Goal: Information Seeking & Learning: Learn about a topic

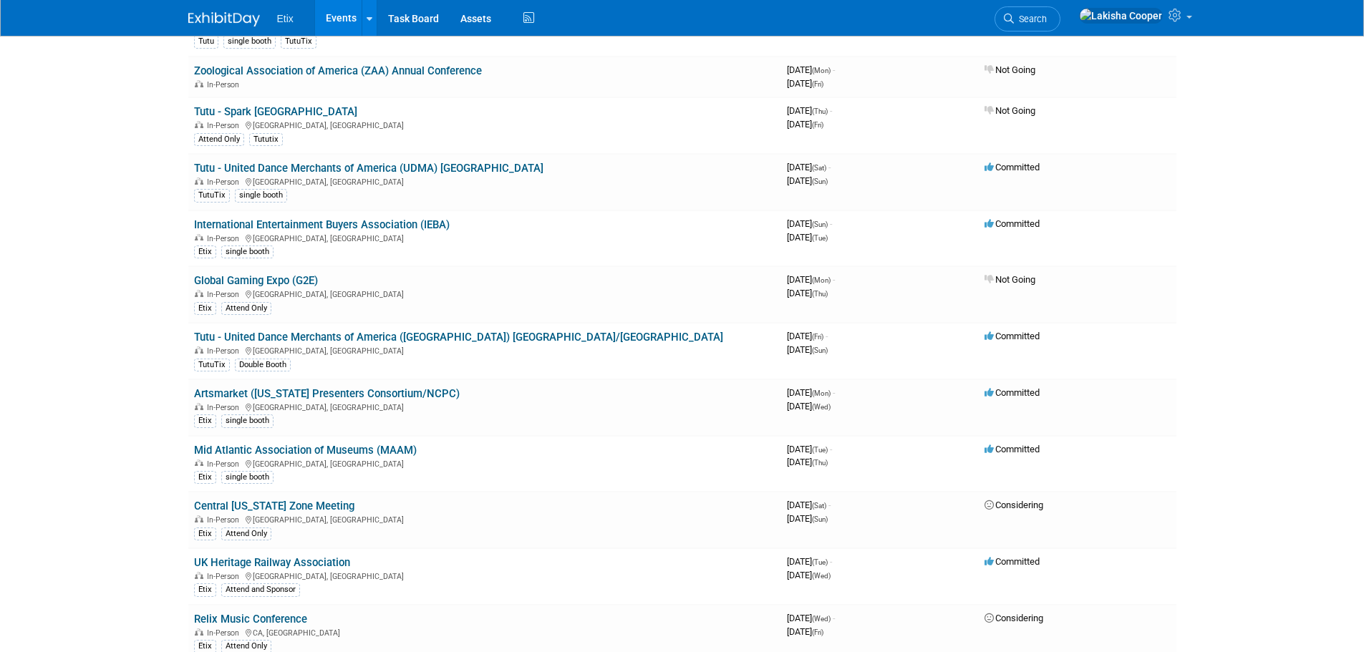
scroll to position [388, 0]
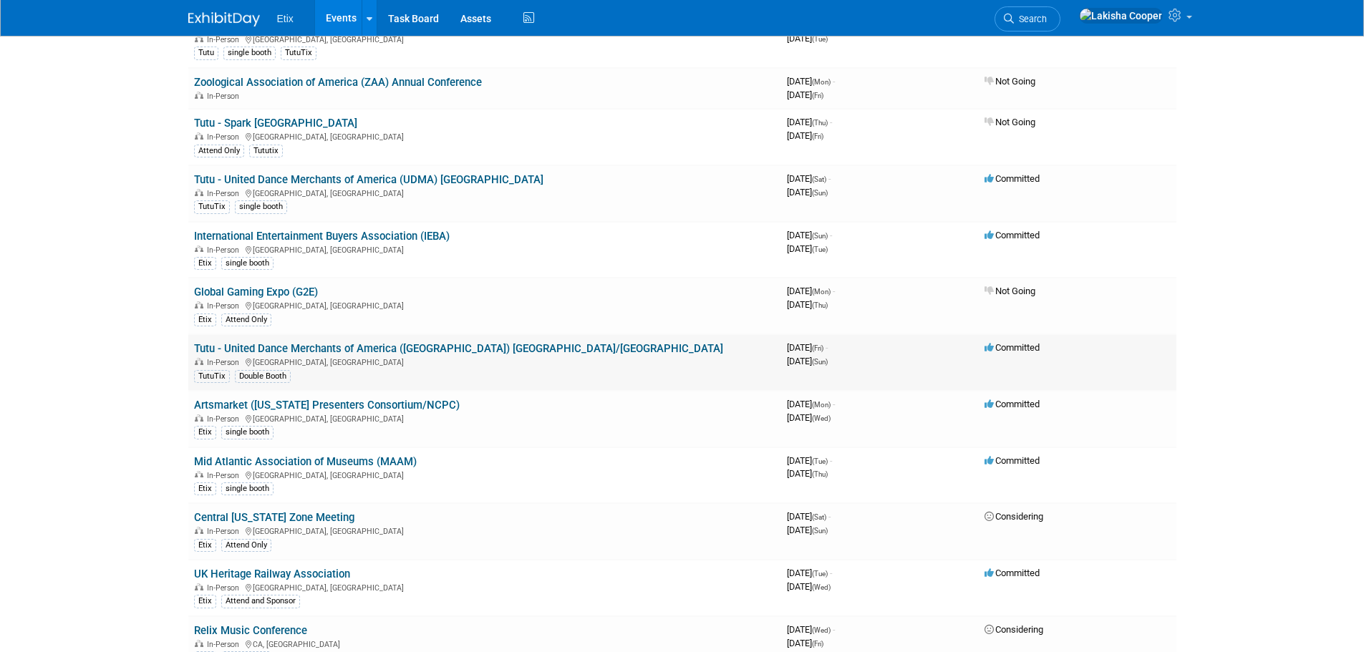
click at [398, 354] on link "Tutu - United Dance Merchants of America ([GEOGRAPHIC_DATA]) [GEOGRAPHIC_DATA]/…" at bounding box center [458, 348] width 529 height 13
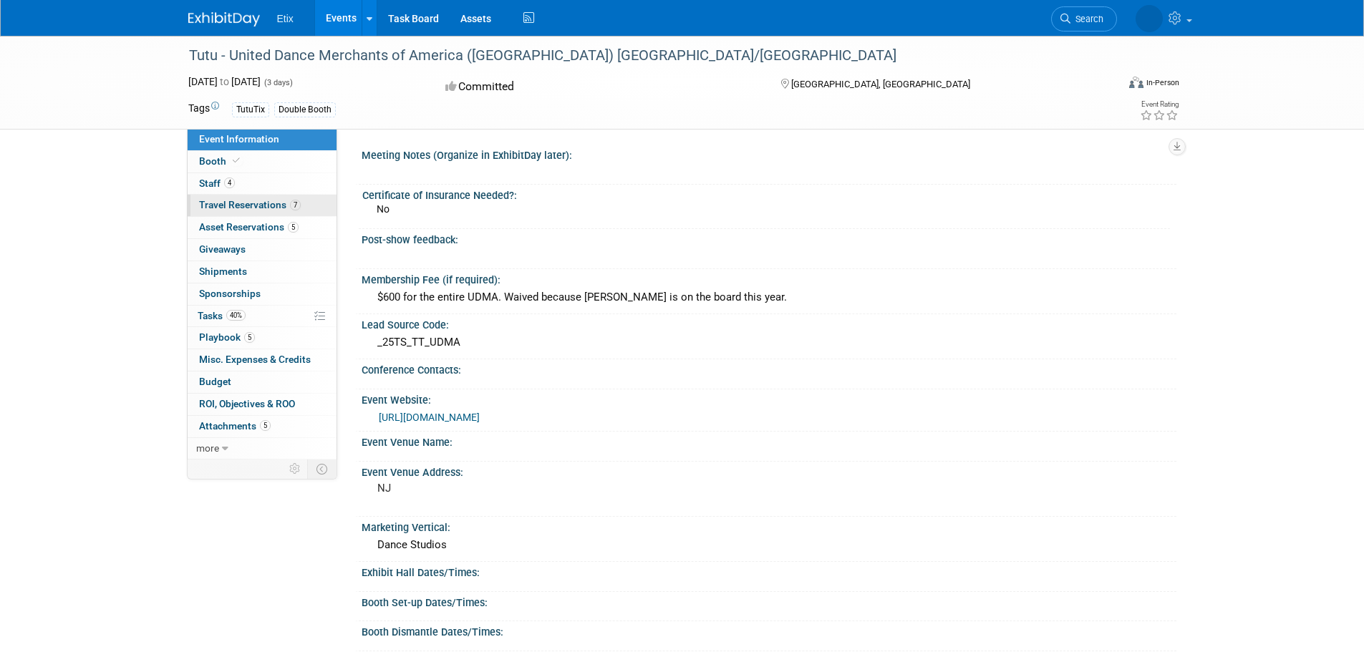
click at [266, 207] on span "Travel Reservations 7" at bounding box center [250, 204] width 102 height 11
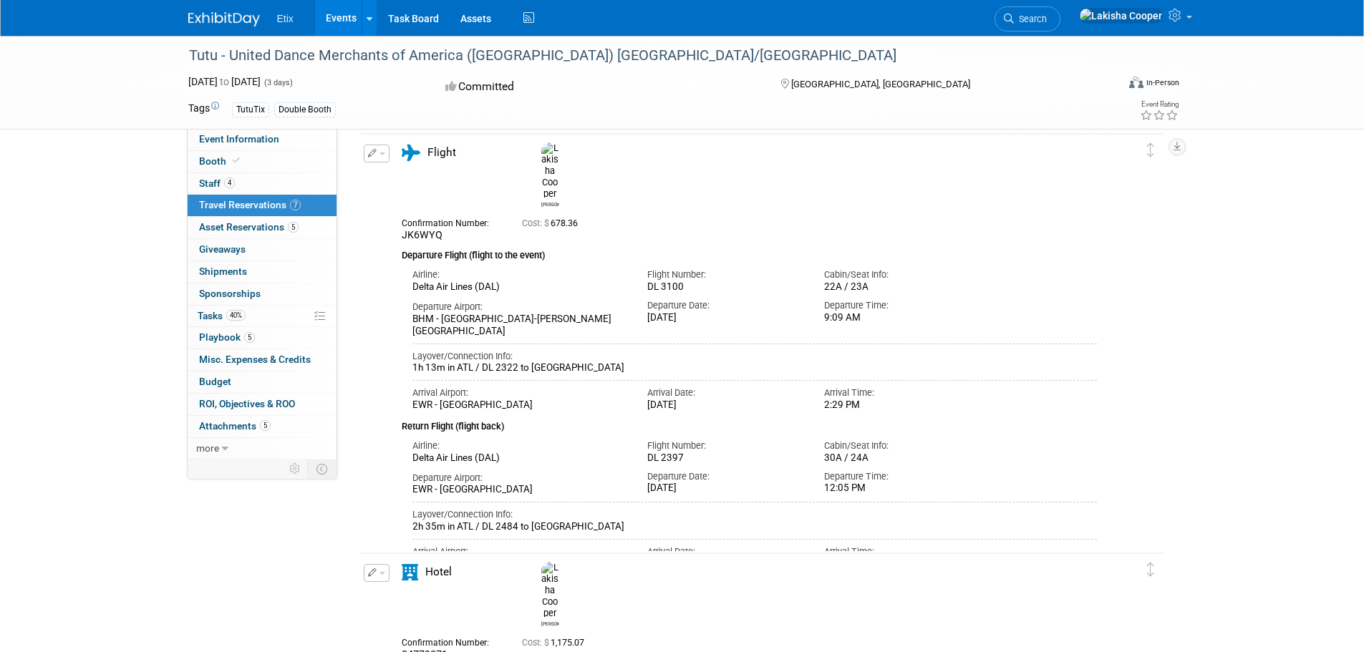
scroll to position [183, 0]
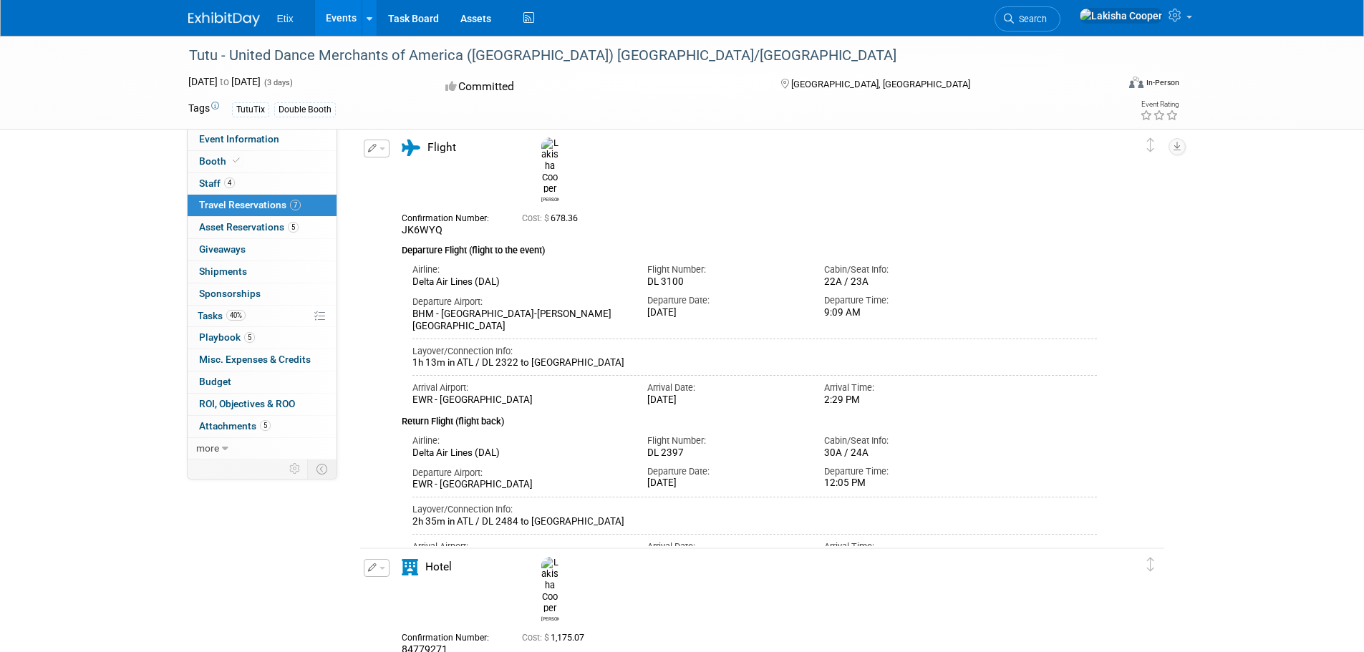
click at [345, 21] on link "Events" at bounding box center [341, 18] width 52 height 36
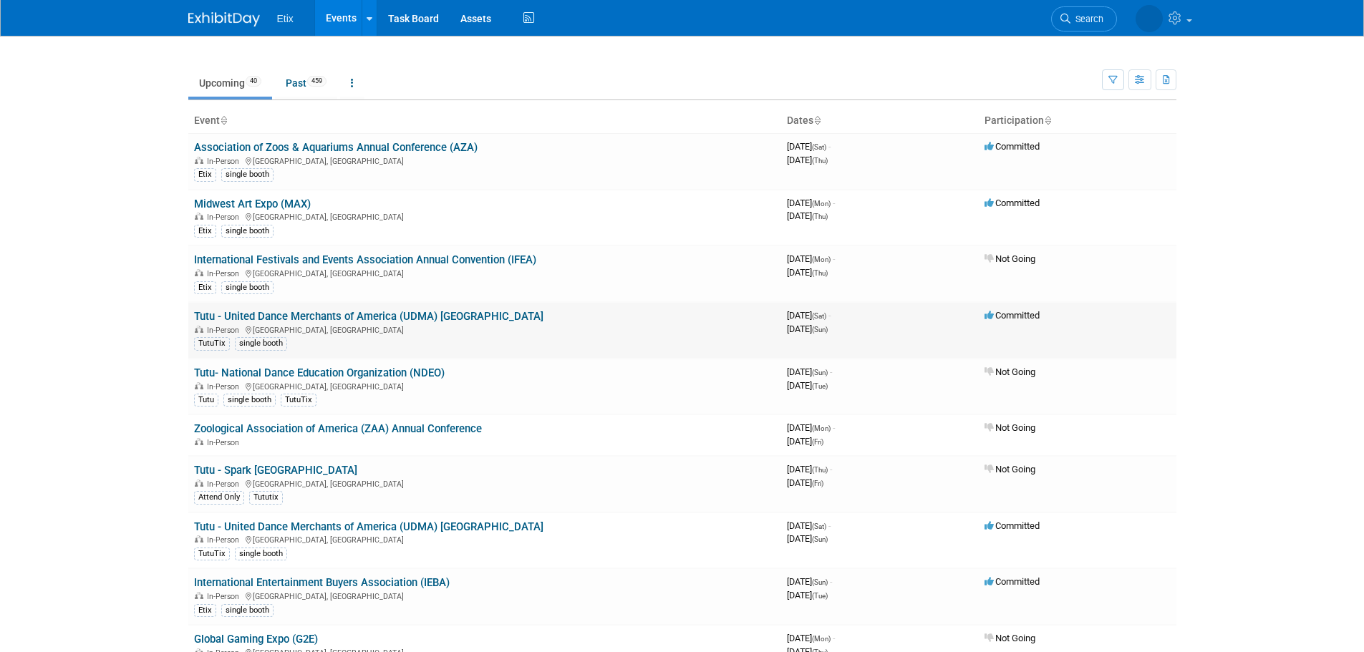
click at [395, 310] on link "Tutu - United Dance Merchants of America (UDMA) [GEOGRAPHIC_DATA]" at bounding box center [369, 316] width 350 height 13
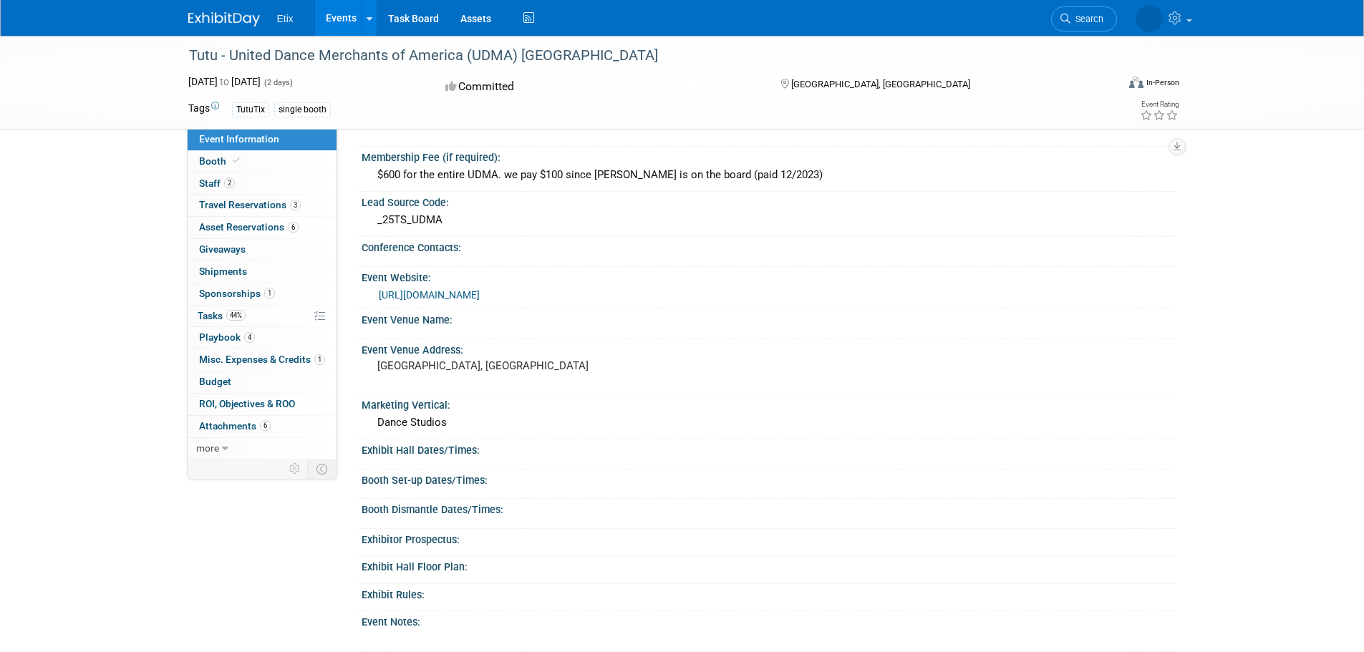
scroll to position [114, 0]
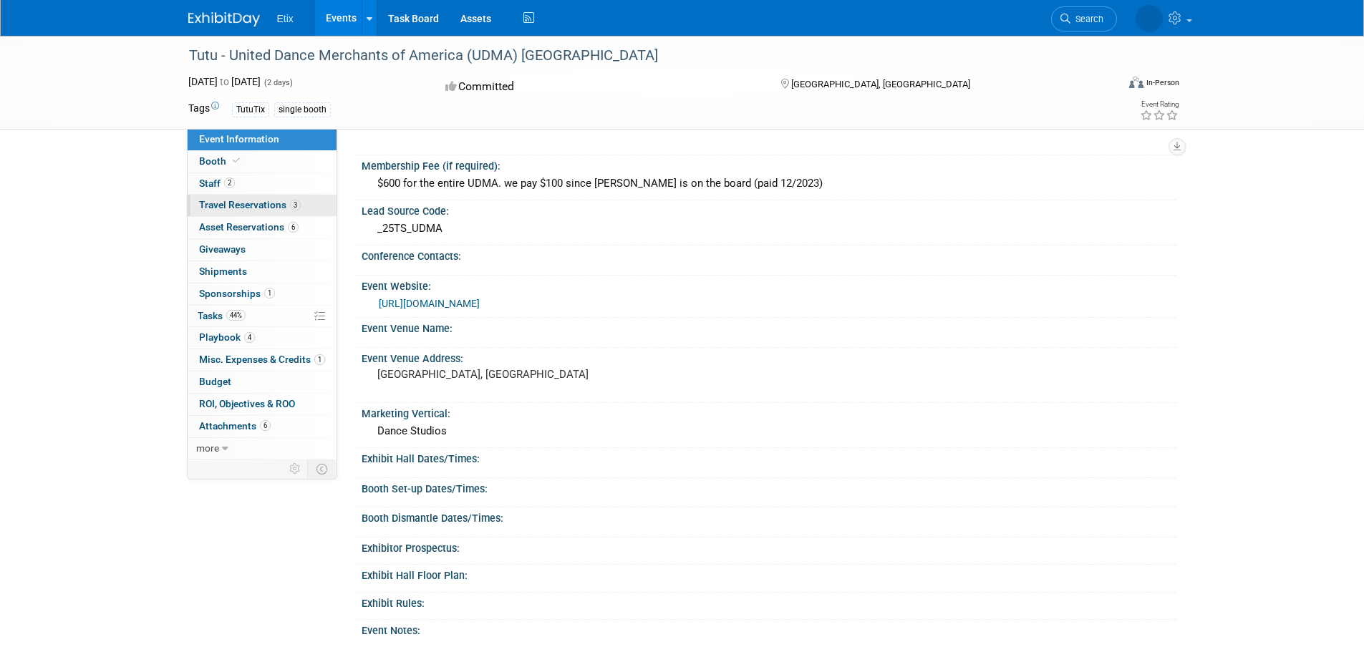
click at [226, 206] on span "Travel Reservations 3" at bounding box center [250, 204] width 102 height 11
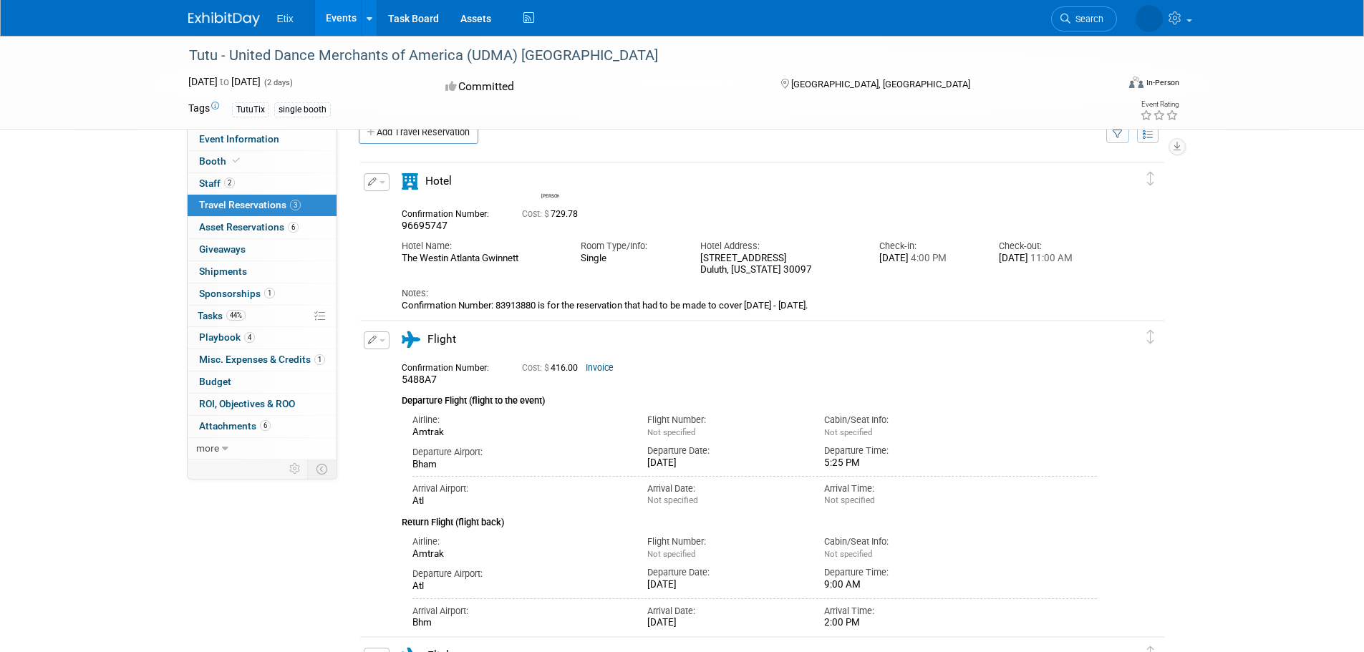
scroll to position [37, 0]
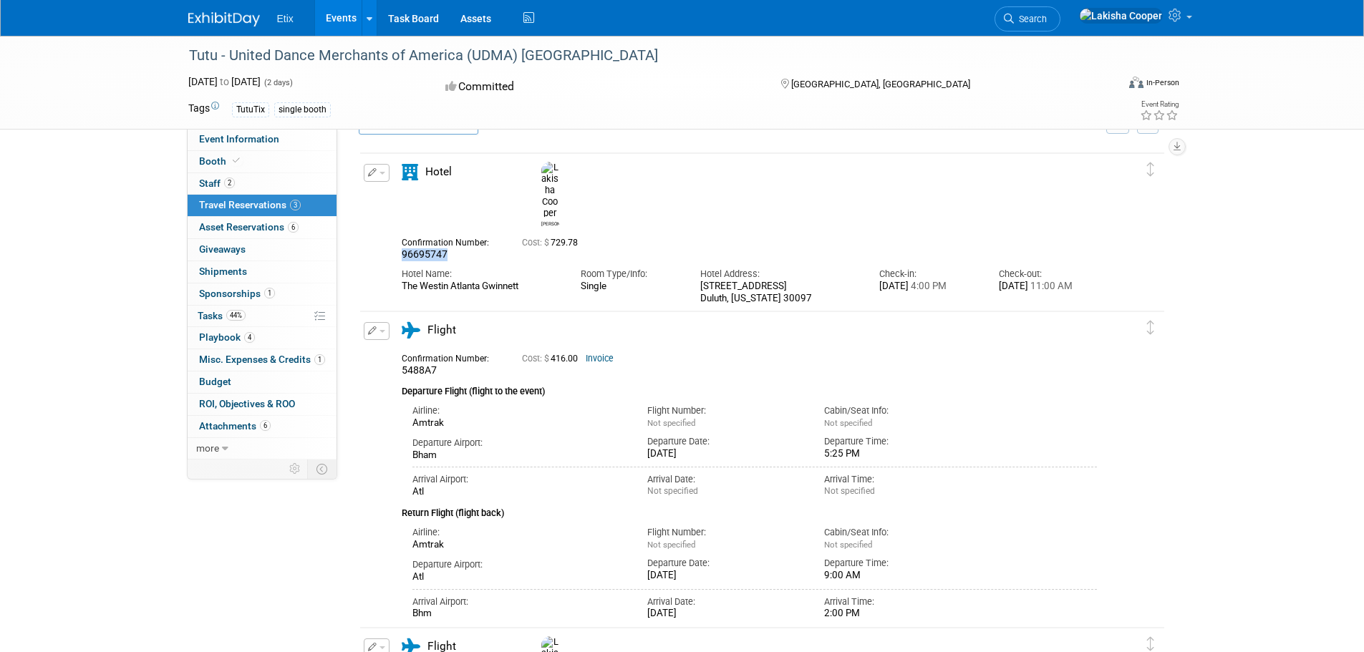
drag, startPoint x: 464, startPoint y: 219, endPoint x: 395, endPoint y: 216, distance: 69.6
click at [395, 233] on div "Confirmation Number: 96695747" at bounding box center [451, 247] width 120 height 28
copy span "96695747"
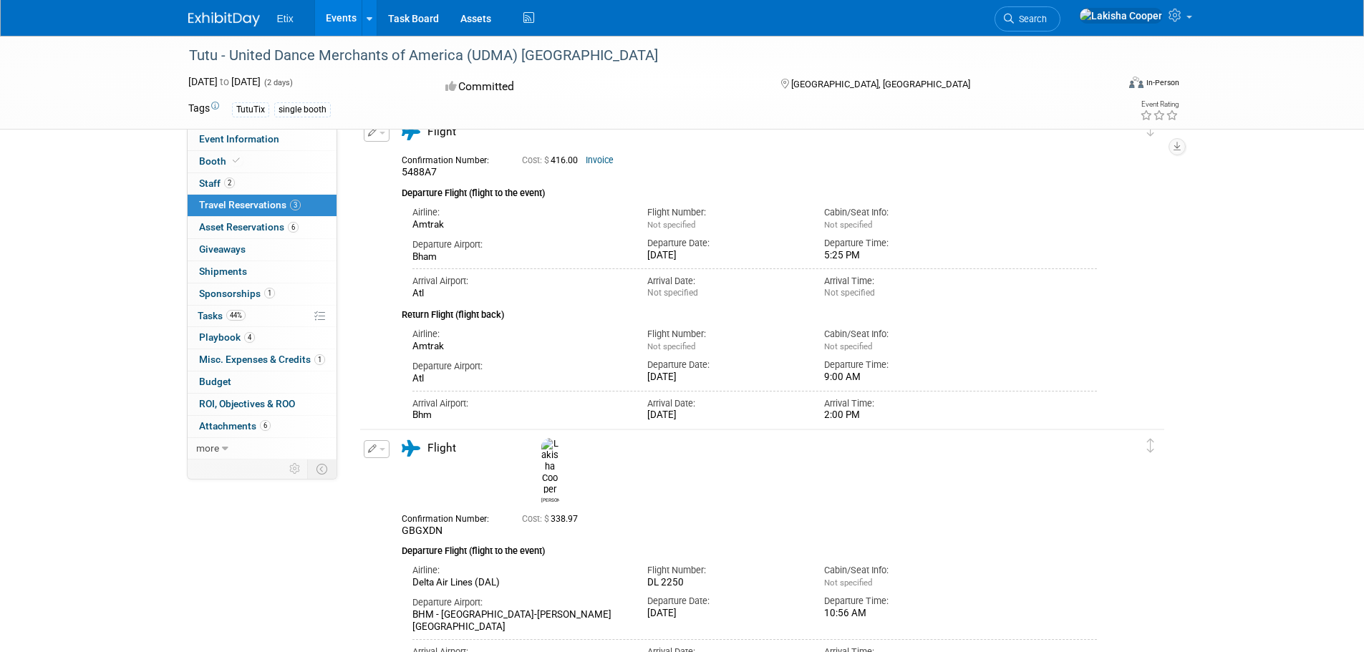
scroll to position [307, 0]
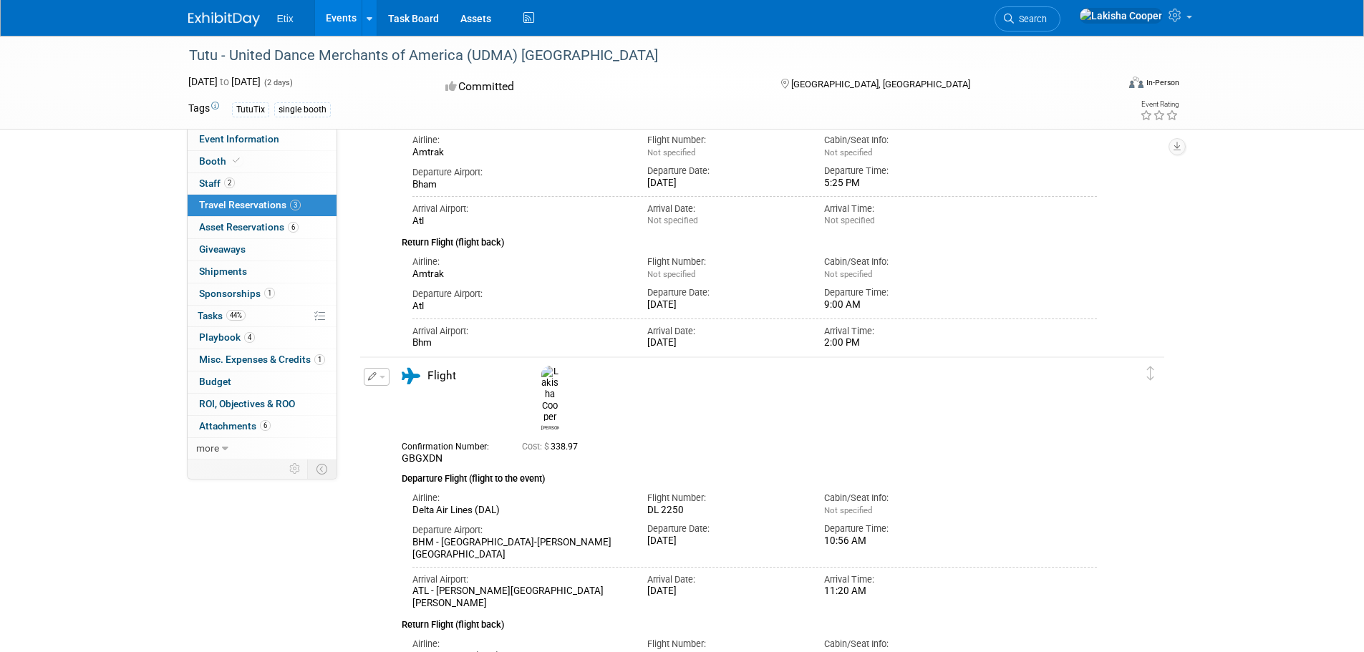
drag, startPoint x: 1373, startPoint y: 286, endPoint x: 1263, endPoint y: 178, distance: 154.5
click at [1261, 178] on div "Tutu - United Dance Merchants of America (UDMA) Atlanta Sep 27, 2025 to Sep 28,…" at bounding box center [682, 242] width 1364 height 1026
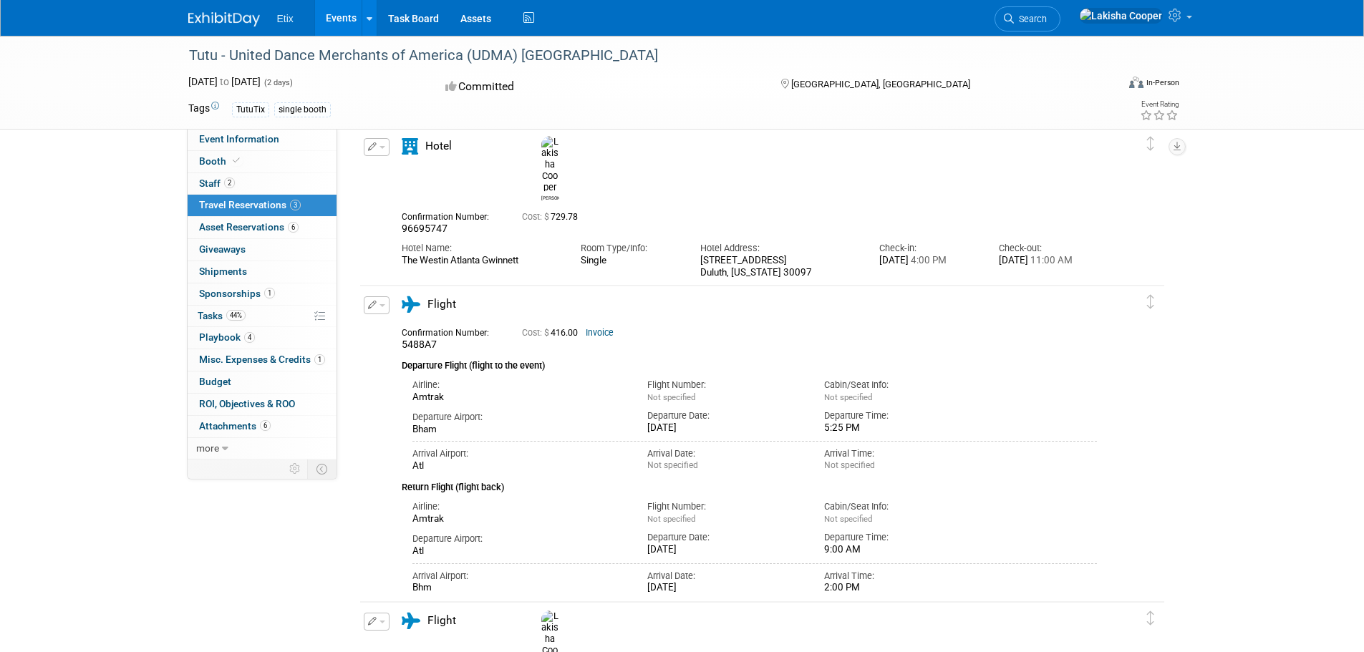
scroll to position [68, 0]
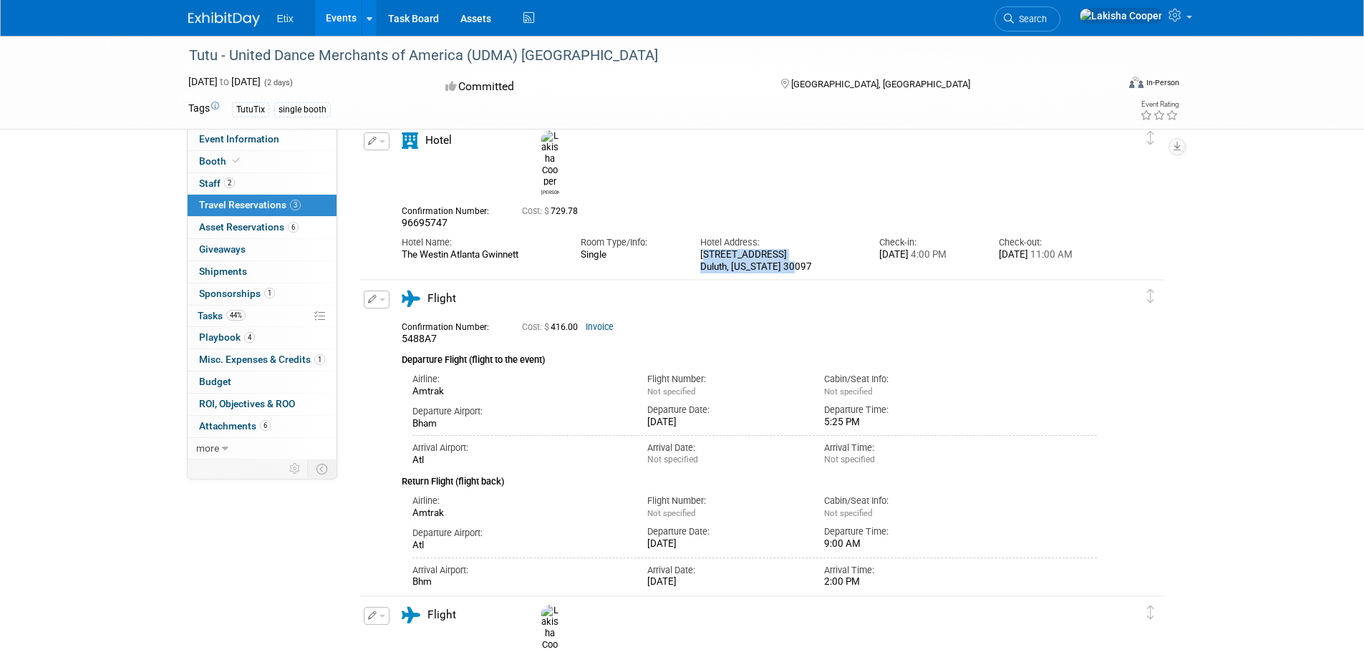
drag, startPoint x: 817, startPoint y: 236, endPoint x: 697, endPoint y: 225, distance: 120.1
click at [697, 229] on div "Hotel Address: 6450 Sugarloaf Parkway Duluth, Georgia 30097" at bounding box center [779, 251] width 179 height 44
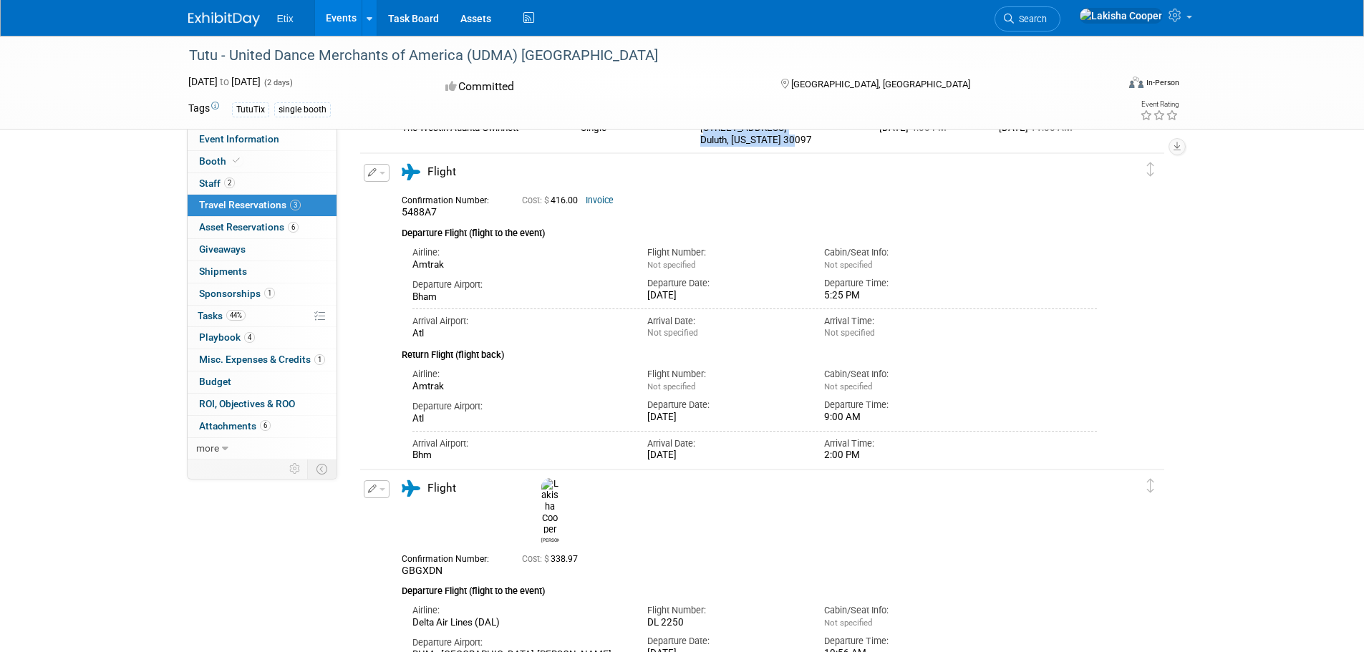
scroll to position [173, 0]
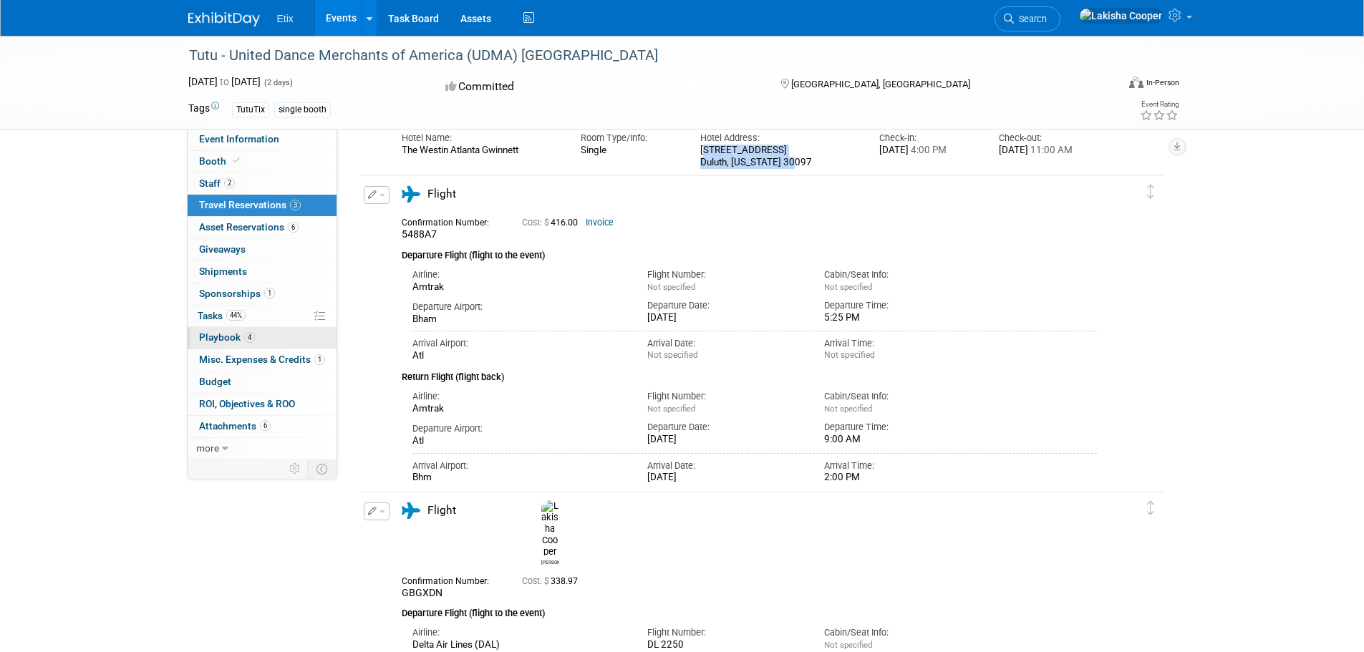
click at [228, 338] on span "Playbook 4" at bounding box center [227, 337] width 56 height 11
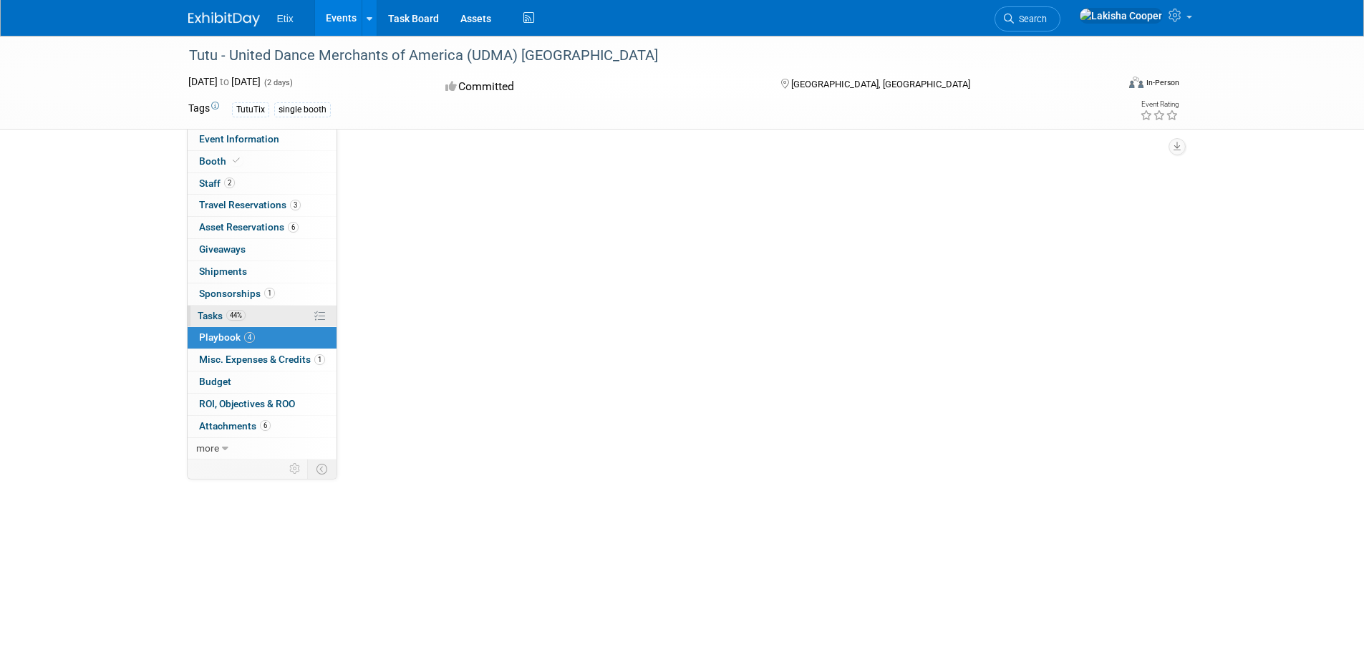
scroll to position [0, 0]
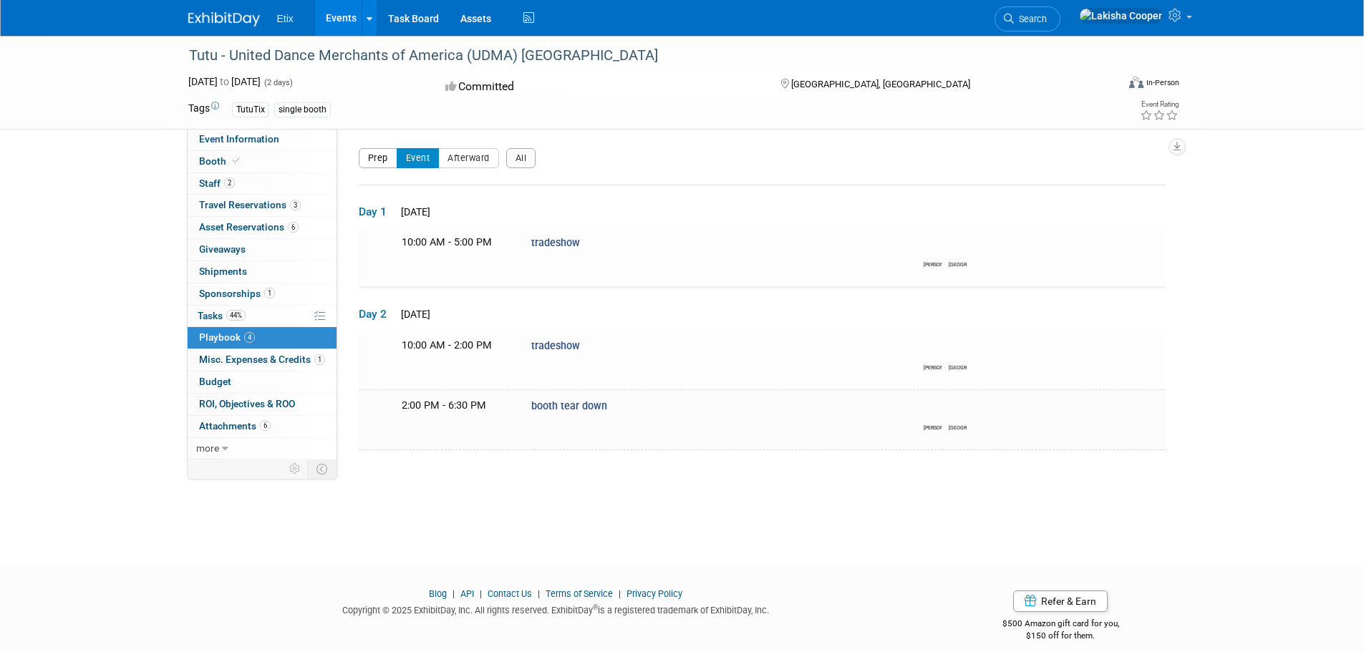
click at [378, 156] on button "Prep" at bounding box center [378, 158] width 39 height 20
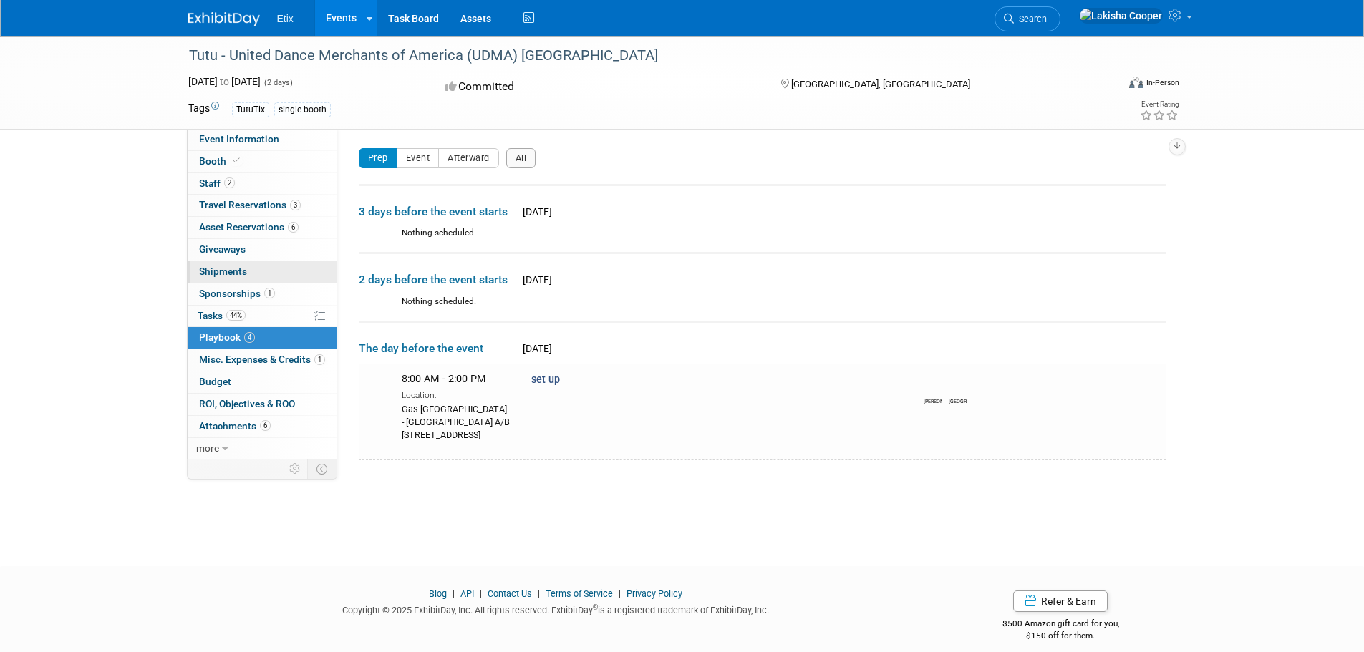
click at [246, 273] on link "0 Shipments 0" at bounding box center [262, 271] width 149 height 21
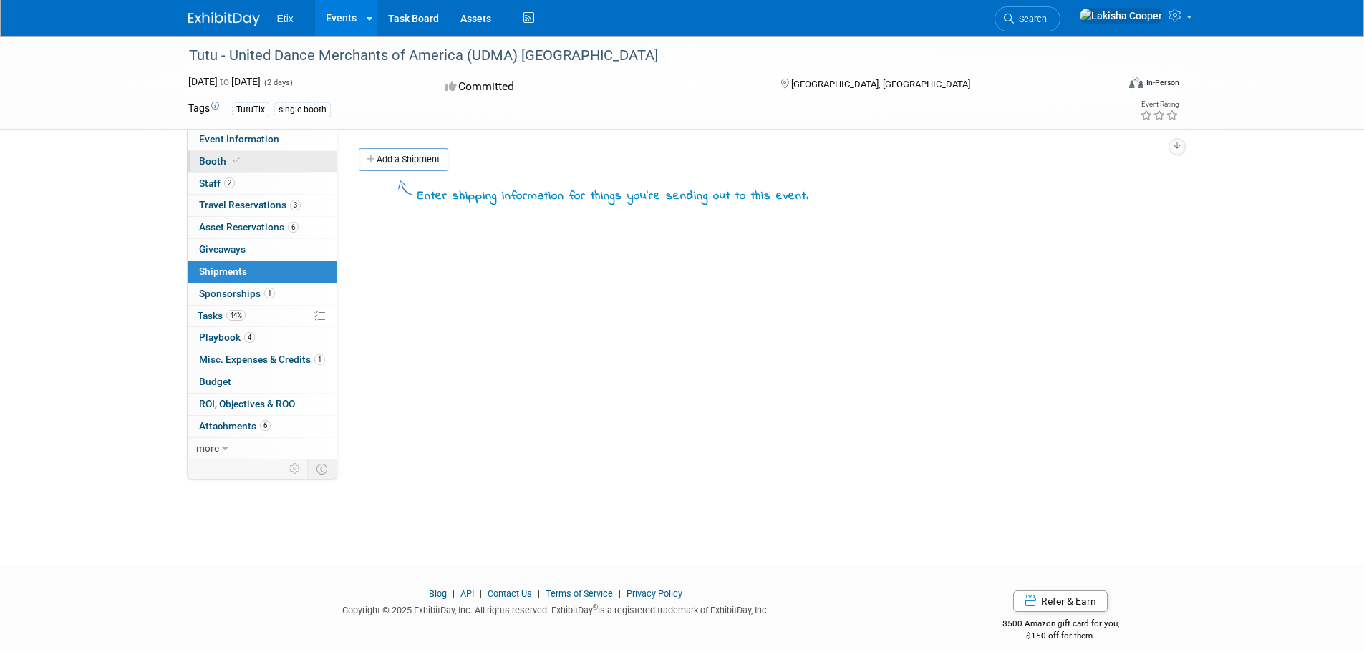
click at [223, 162] on span "Booth" at bounding box center [221, 160] width 44 height 11
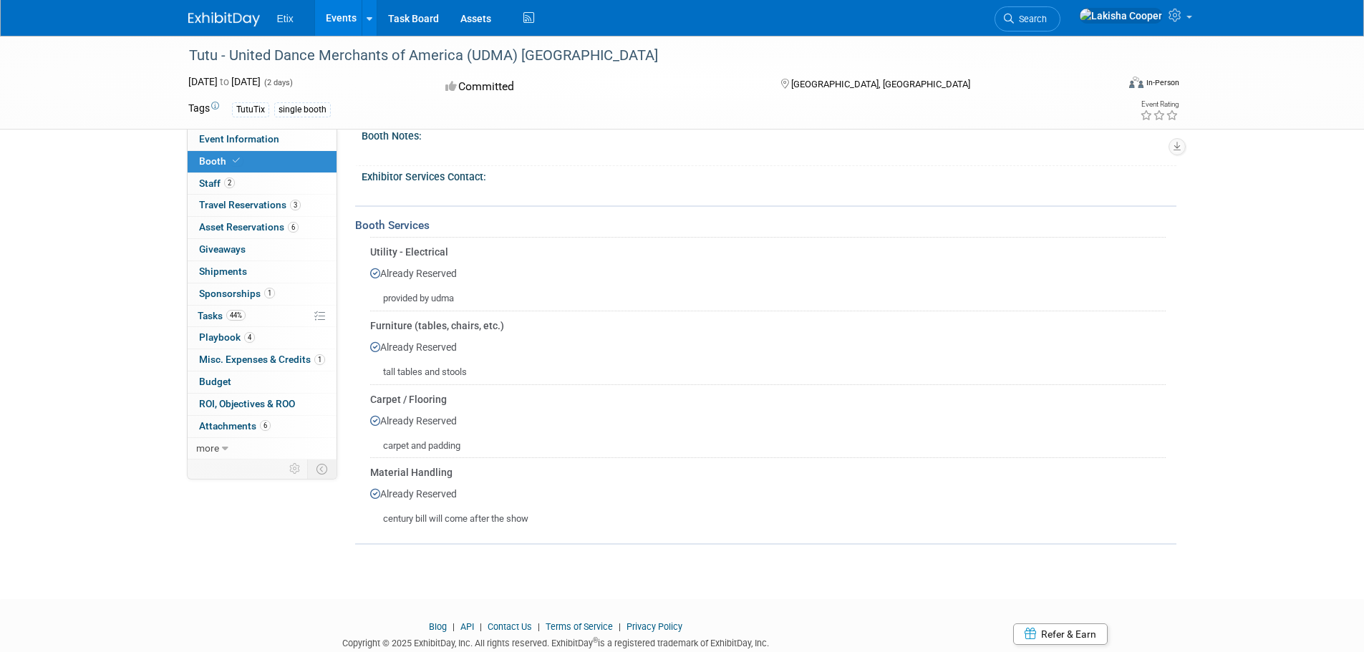
scroll to position [215, 0]
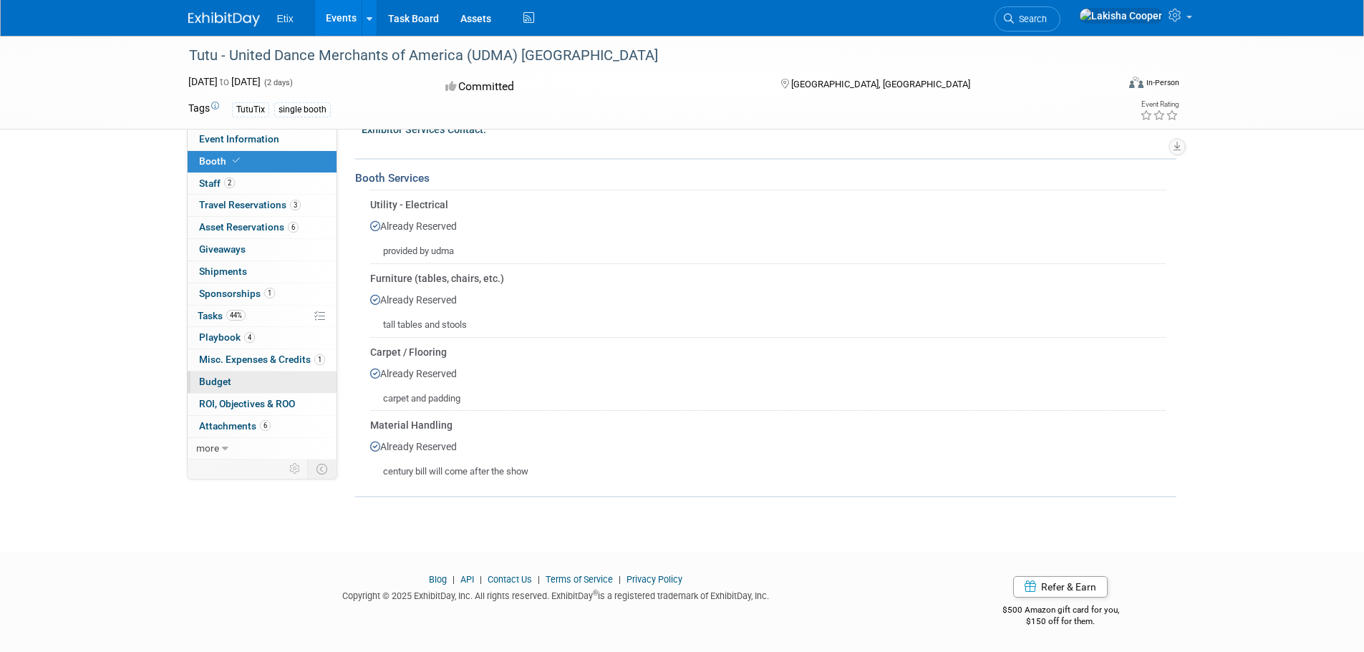
click at [222, 381] on span "Budget" at bounding box center [215, 381] width 32 height 11
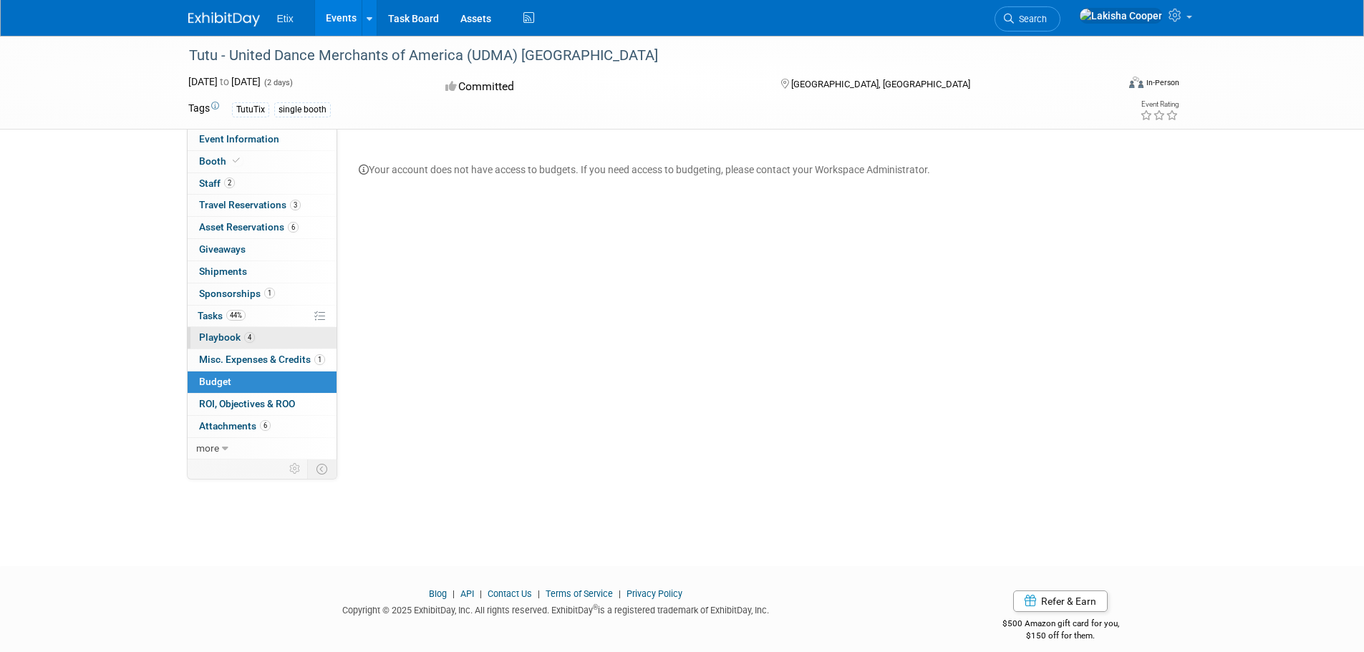
click at [235, 342] on span "Playbook 4" at bounding box center [227, 337] width 56 height 11
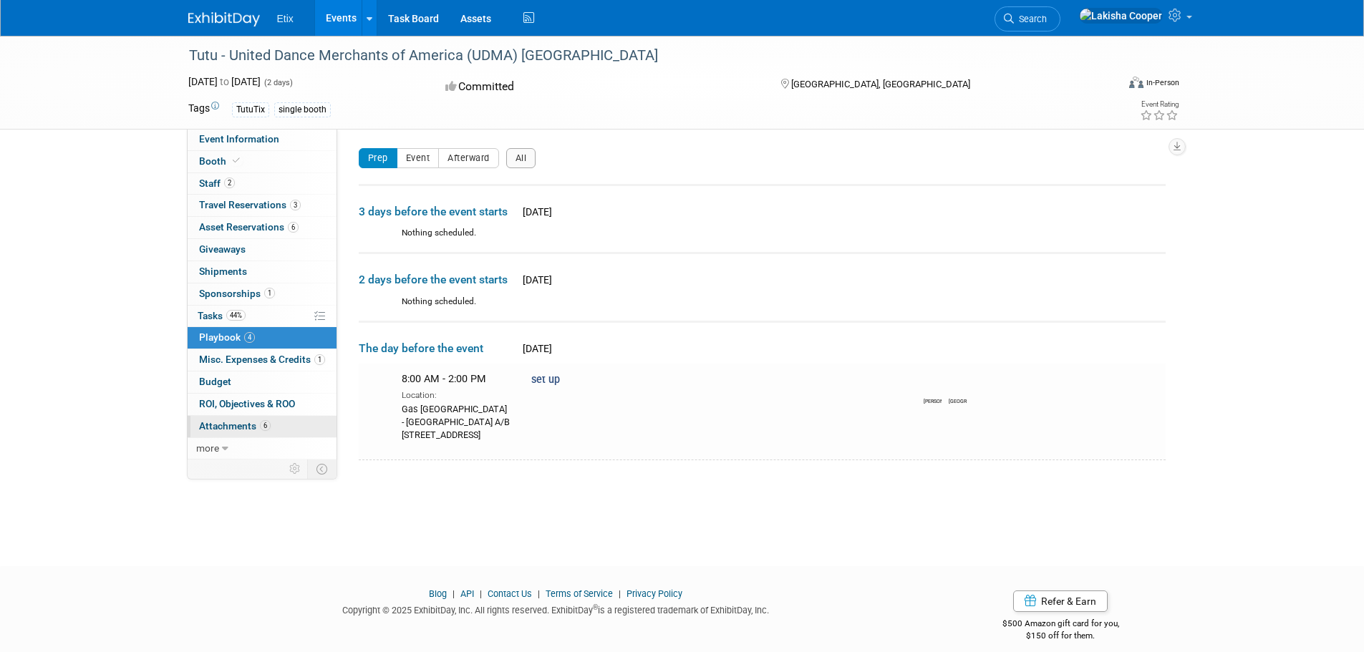
click at [223, 427] on span "Attachments 6" at bounding box center [235, 425] width 72 height 11
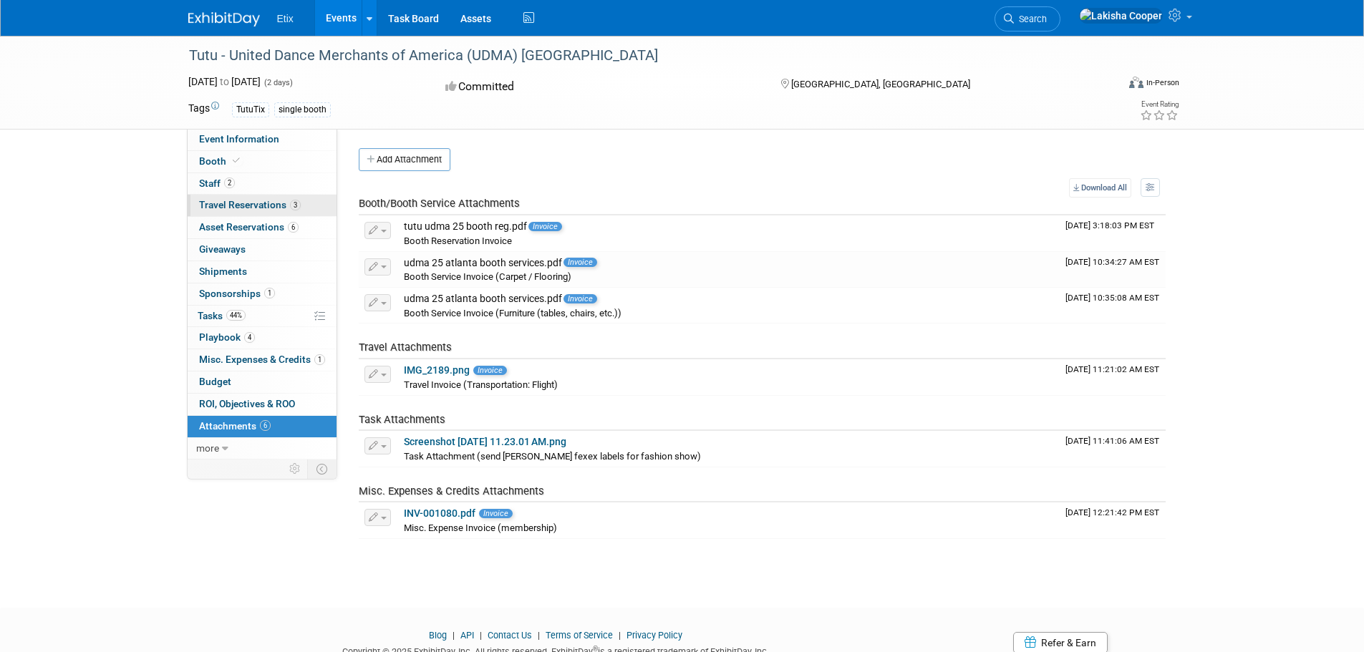
click at [242, 208] on span "Travel Reservations 3" at bounding box center [250, 204] width 102 height 11
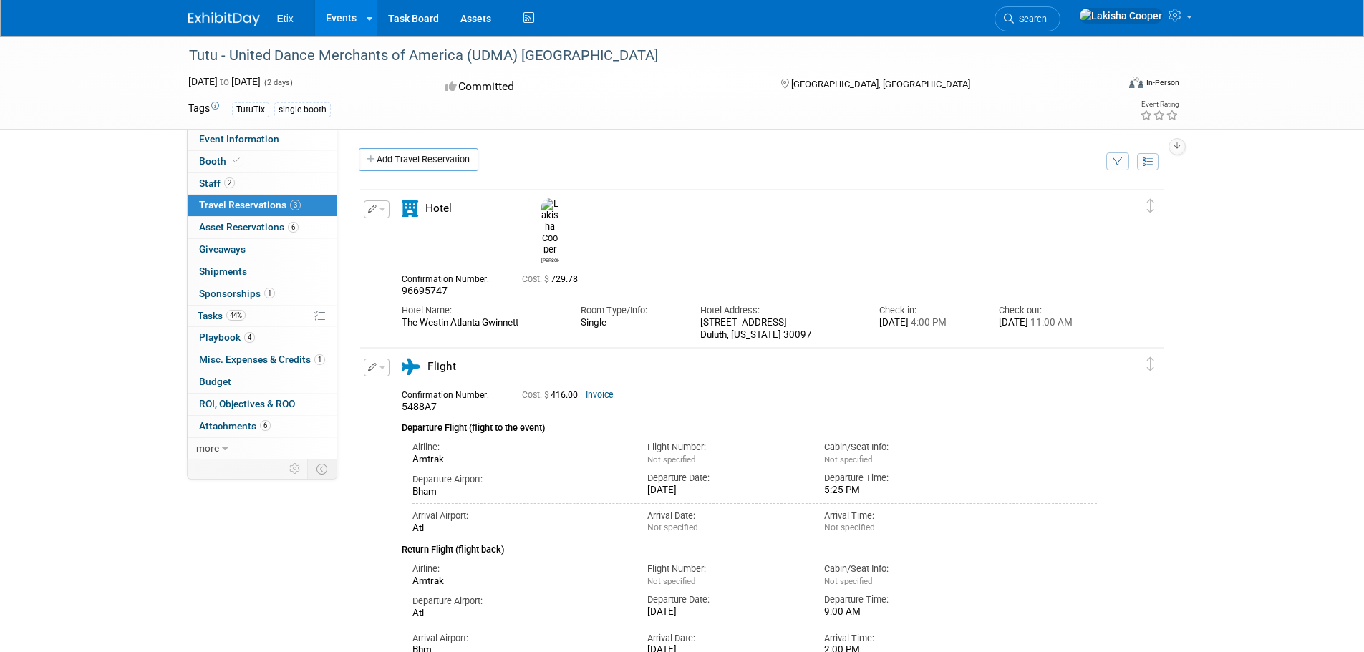
drag, startPoint x: 435, startPoint y: 213, endPoint x: 421, endPoint y: 213, distance: 13.6
click at [421, 213] on div "Hotel" at bounding box center [462, 213] width 143 height 25
click at [456, 212] on div "Hotel" at bounding box center [462, 213] width 143 height 25
drag, startPoint x: 456, startPoint y: 212, endPoint x: 428, endPoint y: 212, distance: 27.2
click at [428, 212] on div "Hotel" at bounding box center [462, 213] width 143 height 25
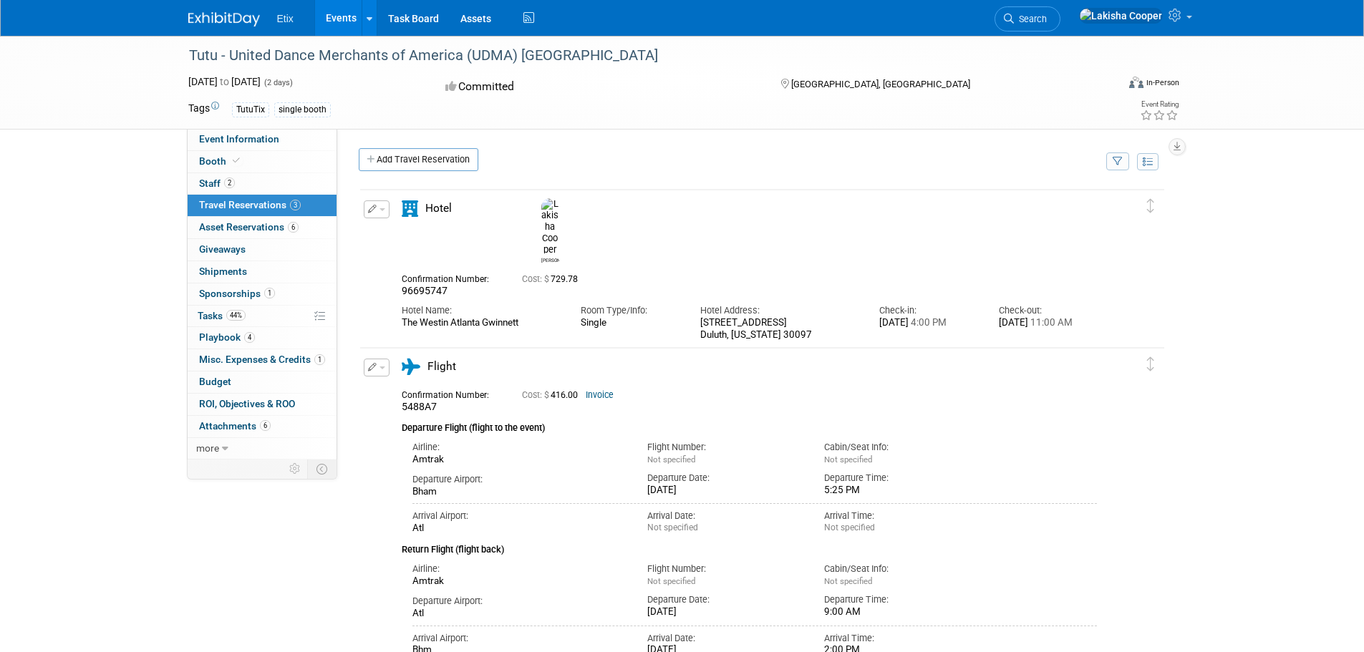
click at [474, 209] on div "Hotel" at bounding box center [462, 213] width 143 height 25
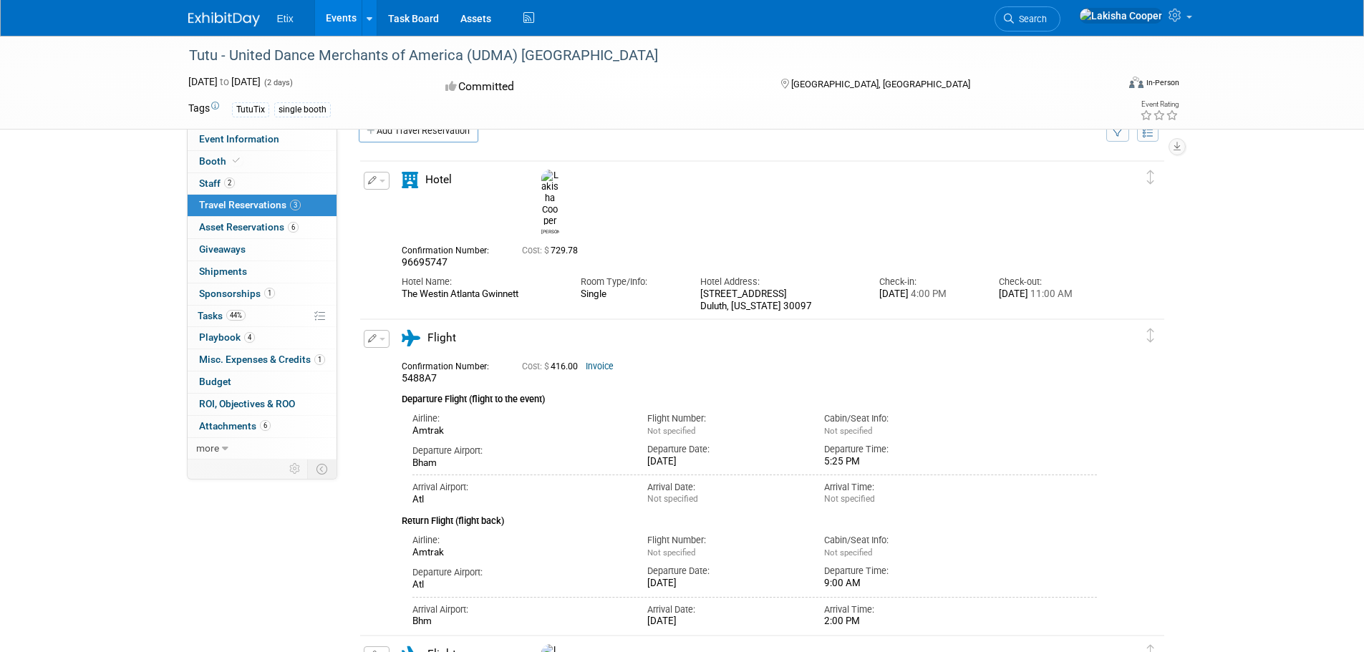
scroll to position [23, 0]
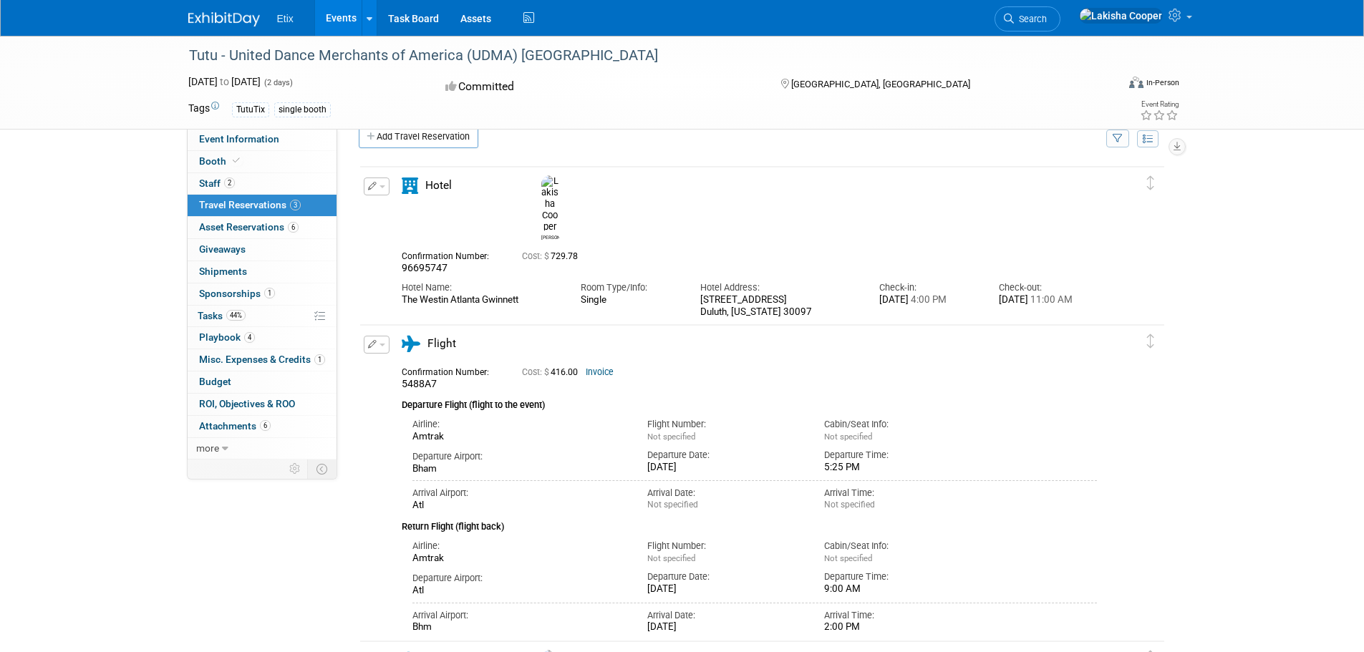
drag, startPoint x: 461, startPoint y: 187, endPoint x: 427, endPoint y: 189, distance: 34.4
click at [427, 189] on div "Hotel" at bounding box center [462, 190] width 143 height 25
click at [1271, 265] on div "Tutu - United Dance Merchants of America (UDMA) [GEOGRAPHIC_DATA] [DATE] to [DA…" at bounding box center [682, 526] width 1364 height 1026
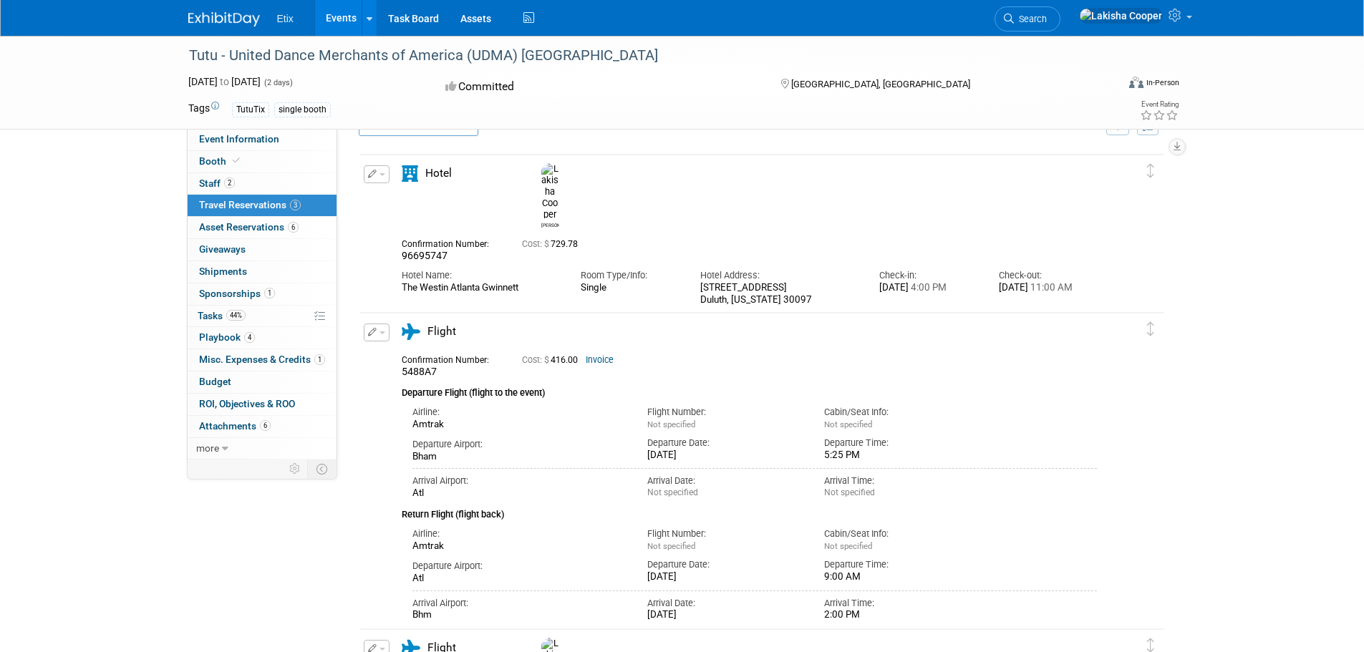
scroll to position [0, 0]
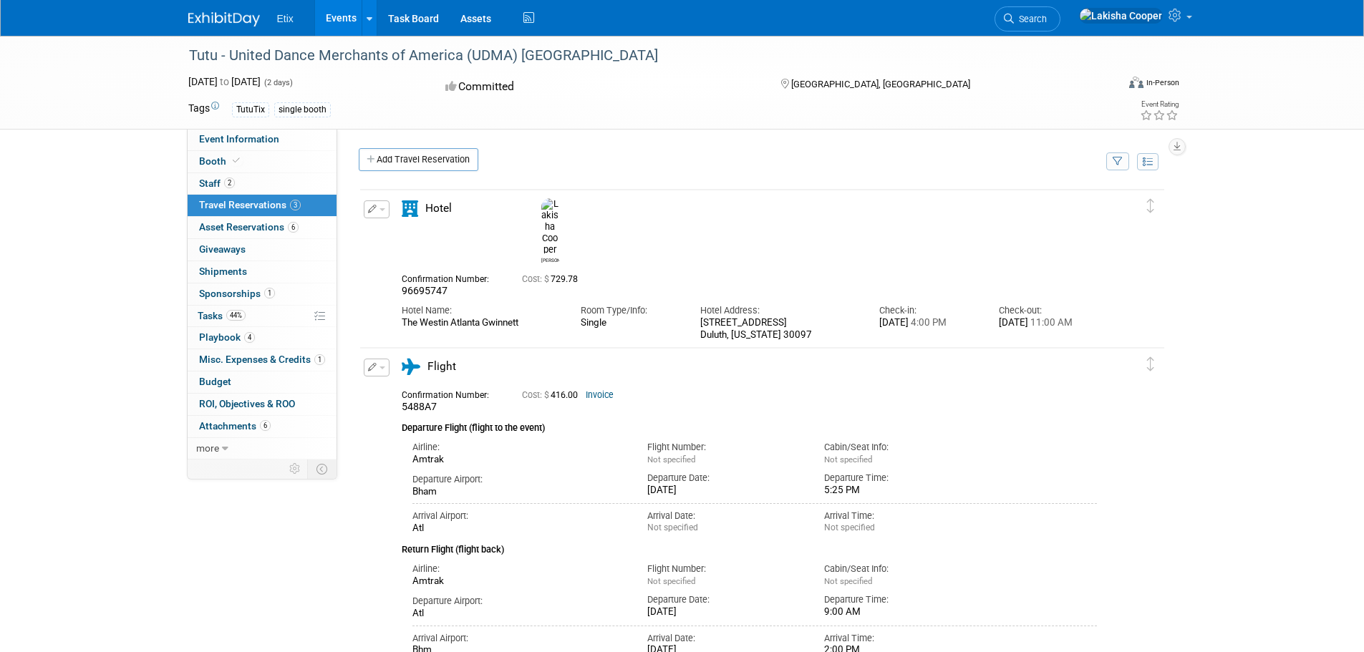
click at [230, 203] on span "Travel Reservations 3" at bounding box center [250, 204] width 102 height 11
click at [295, 15] on li "Etix" at bounding box center [295, 13] width 37 height 21
click at [284, 25] on ul "Etix Events Recently Viewed Events: Tutu - United Dance Merchants of America (U…" at bounding box center [407, 18] width 261 height 36
click at [297, 18] on li "Etix" at bounding box center [295, 13] width 37 height 21
click at [753, 104] on div "TutuTix single booth" at bounding box center [621, 110] width 779 height 16
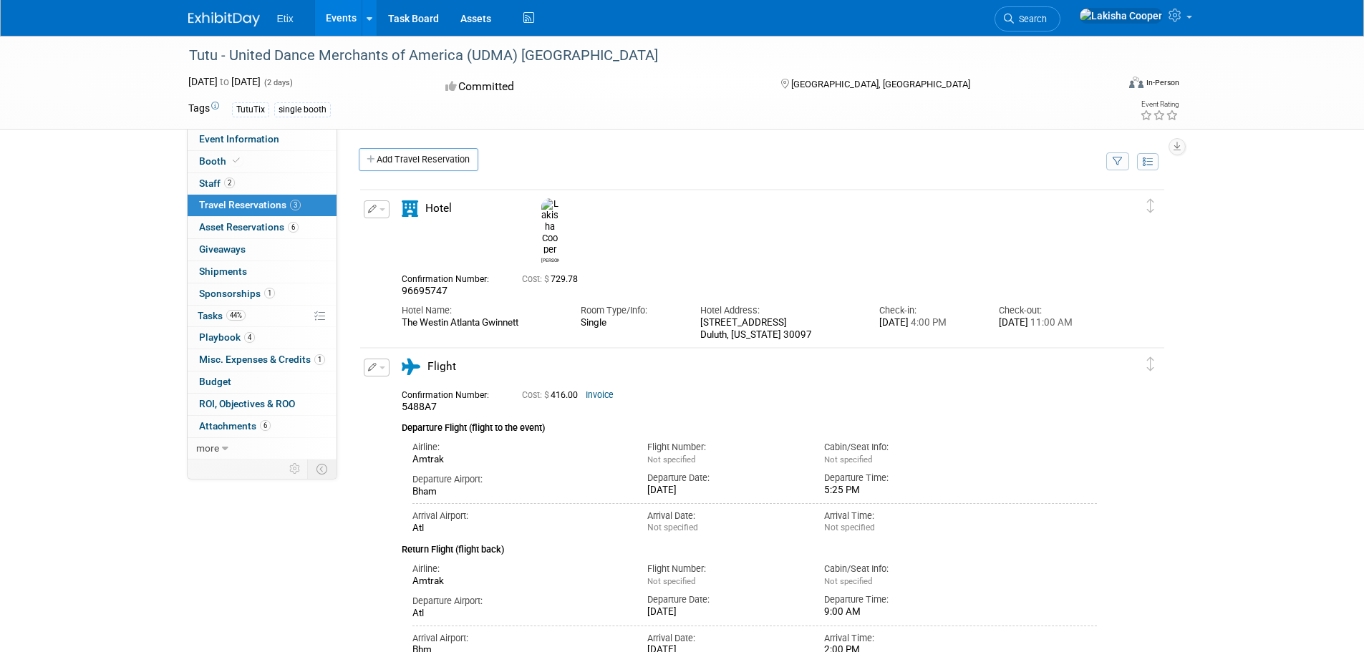
click at [277, 17] on span "Etix" at bounding box center [285, 18] width 16 height 11
click at [286, 19] on span "Etix" at bounding box center [285, 18] width 16 height 11
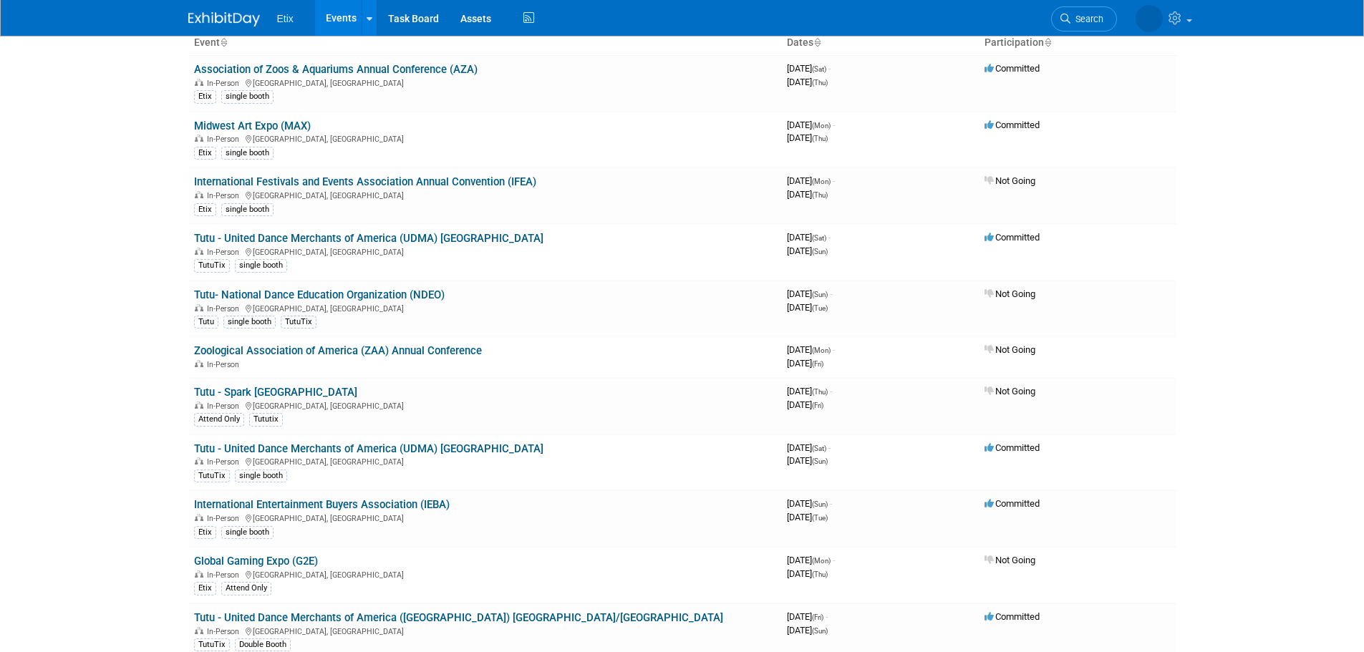
scroll to position [250, 0]
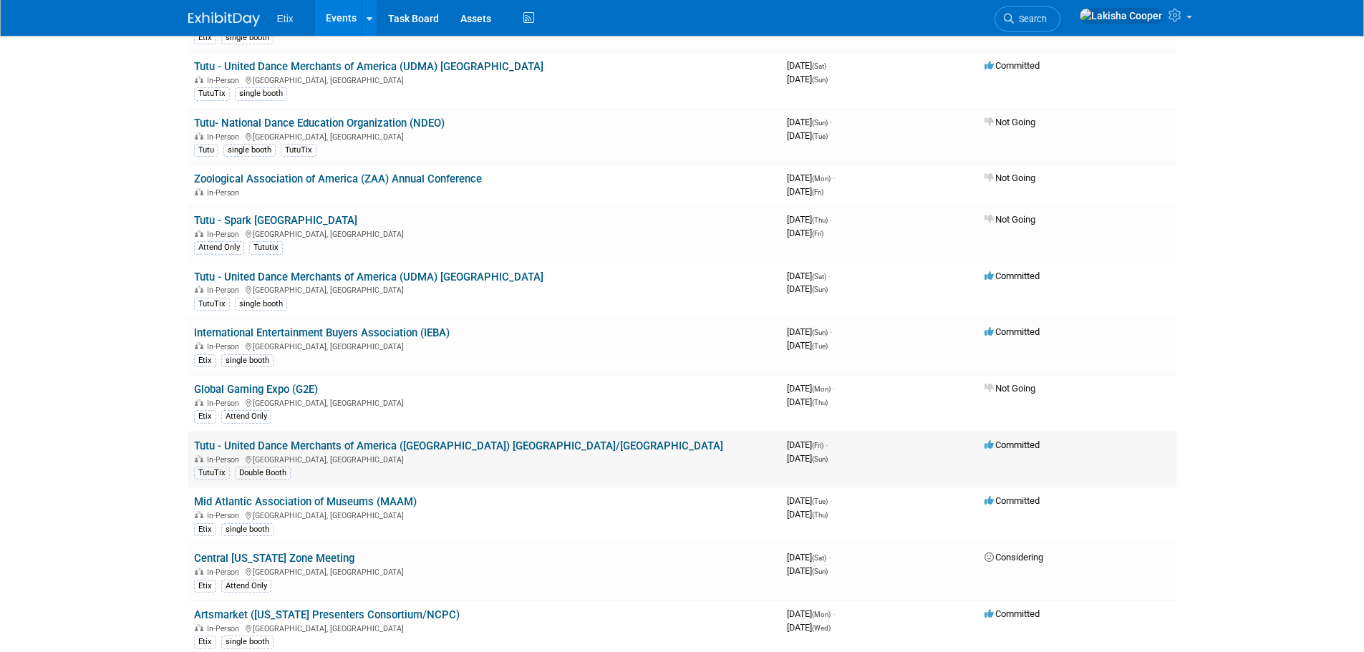
click at [393, 445] on link "Tutu - United Dance Merchants of America ([GEOGRAPHIC_DATA]) [GEOGRAPHIC_DATA]/…" at bounding box center [458, 446] width 529 height 13
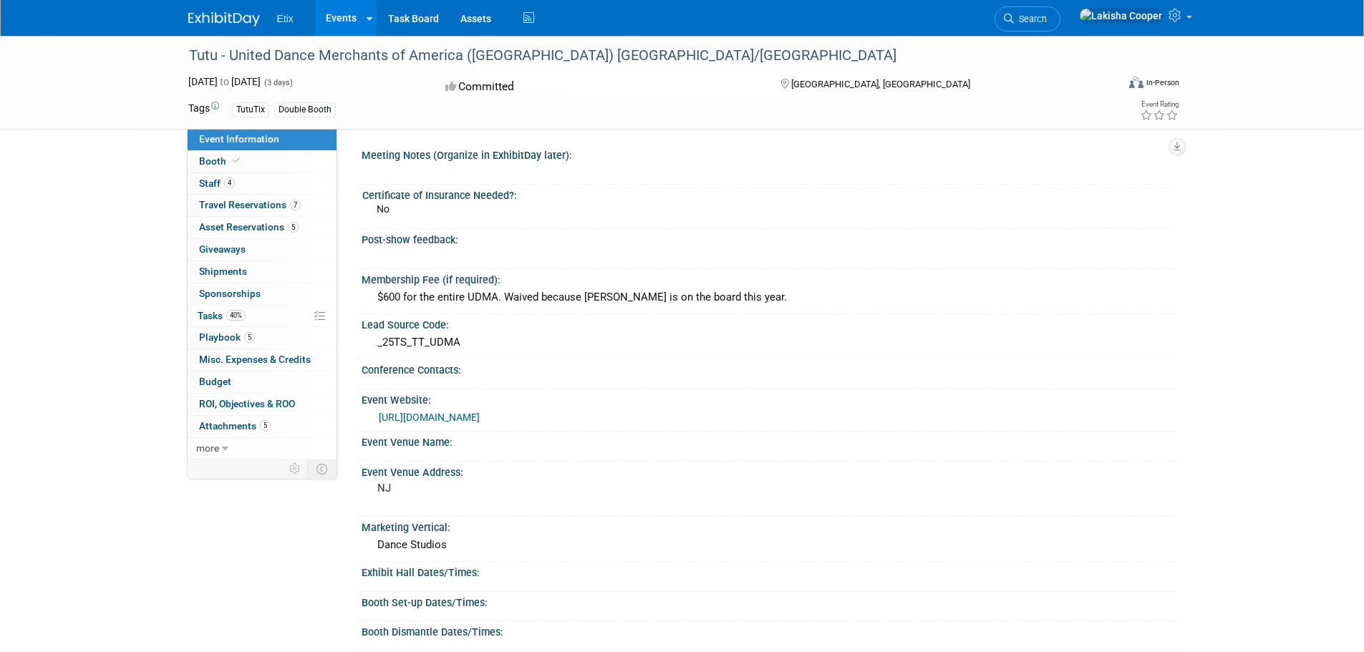
click at [347, 19] on link "Events" at bounding box center [341, 18] width 52 height 36
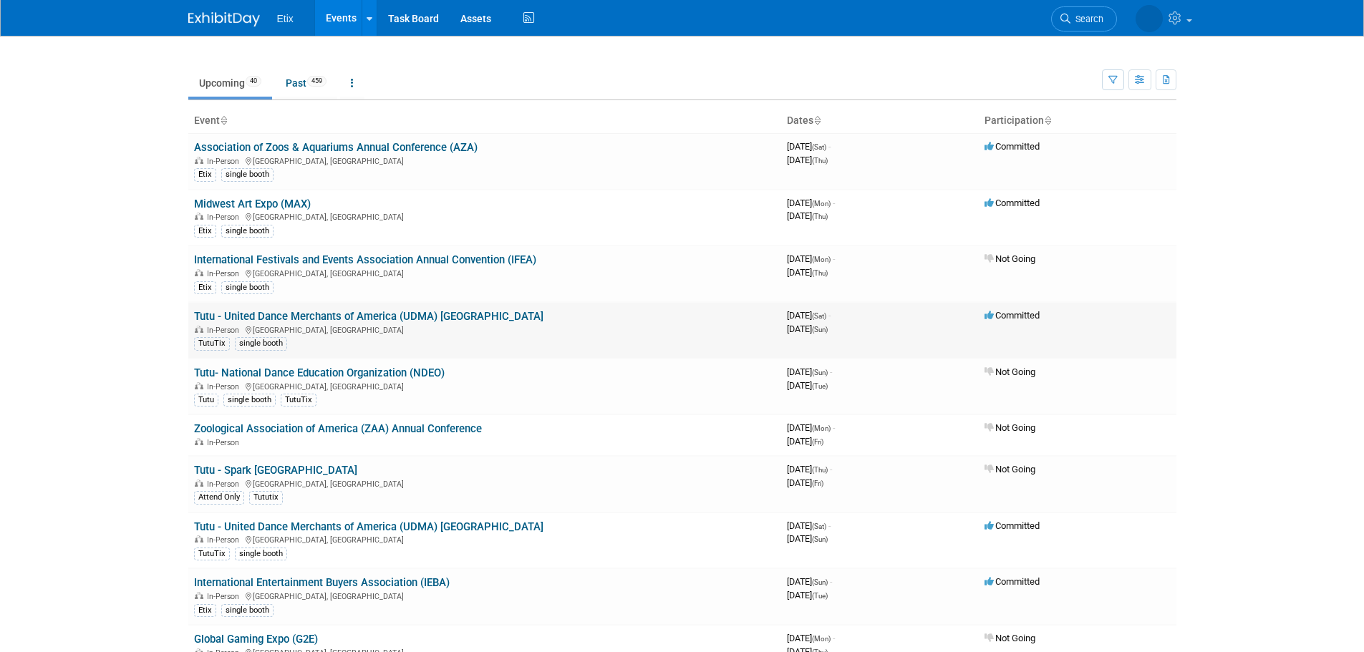
click at [430, 312] on link "Tutu - United Dance Merchants of America (UDMA) [GEOGRAPHIC_DATA]" at bounding box center [369, 316] width 350 height 13
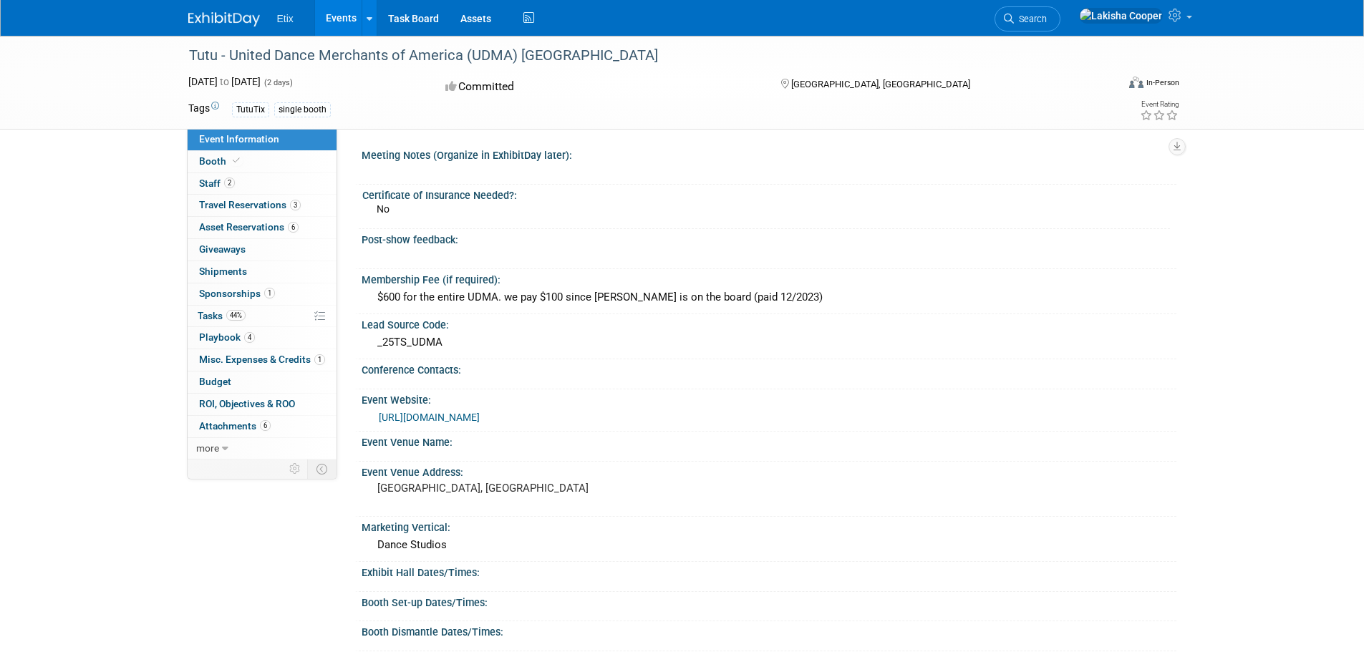
drag, startPoint x: 83, startPoint y: 280, endPoint x: 77, endPoint y: 216, distance: 64.1
click at [77, 216] on div "Tutu - United Dance Merchants of America (UDMA) [GEOGRAPHIC_DATA] [DATE] to [DA…" at bounding box center [682, 420] width 1364 height 768
click at [217, 337] on span "Playbook 4" at bounding box center [227, 337] width 56 height 11
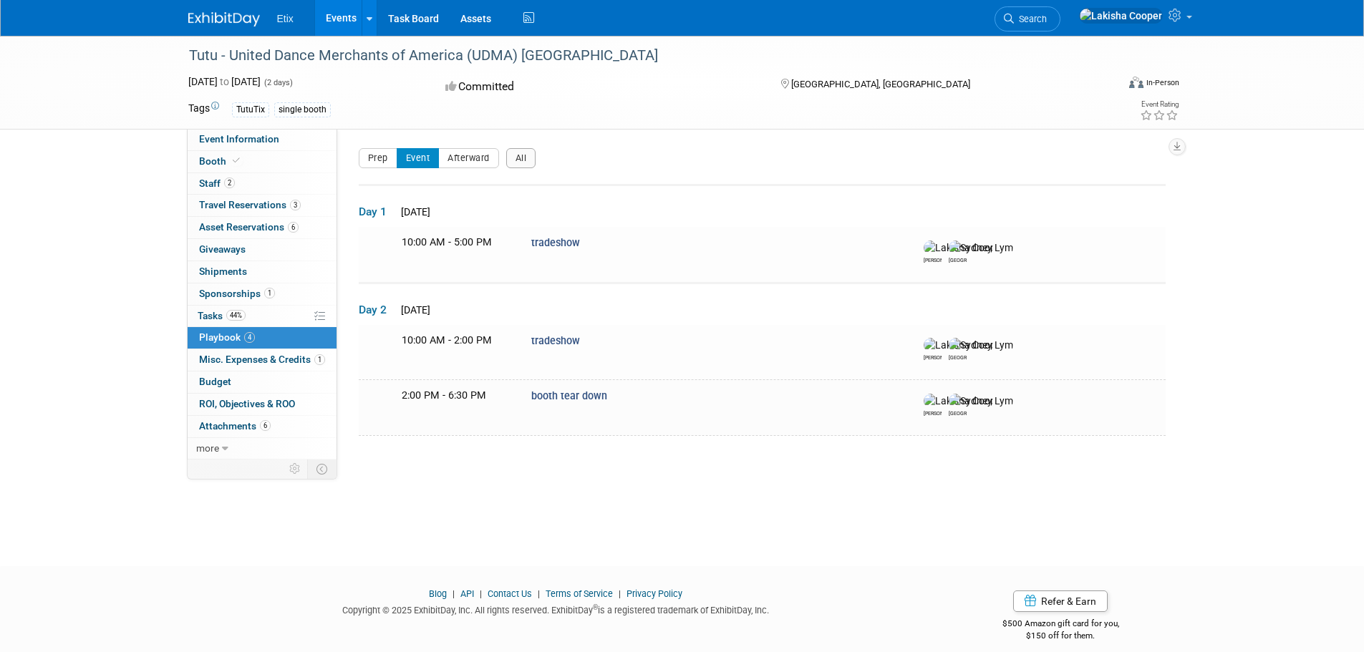
click at [996, 68] on div "Tutu - United Dance Merchants of America (UDMA) [GEOGRAPHIC_DATA]" at bounding box center [640, 56] width 912 height 26
drag, startPoint x: 680, startPoint y: 95, endPoint x: 963, endPoint y: 90, distance: 283.0
click at [682, 95] on div "Committed" at bounding box center [599, 86] width 317 height 25
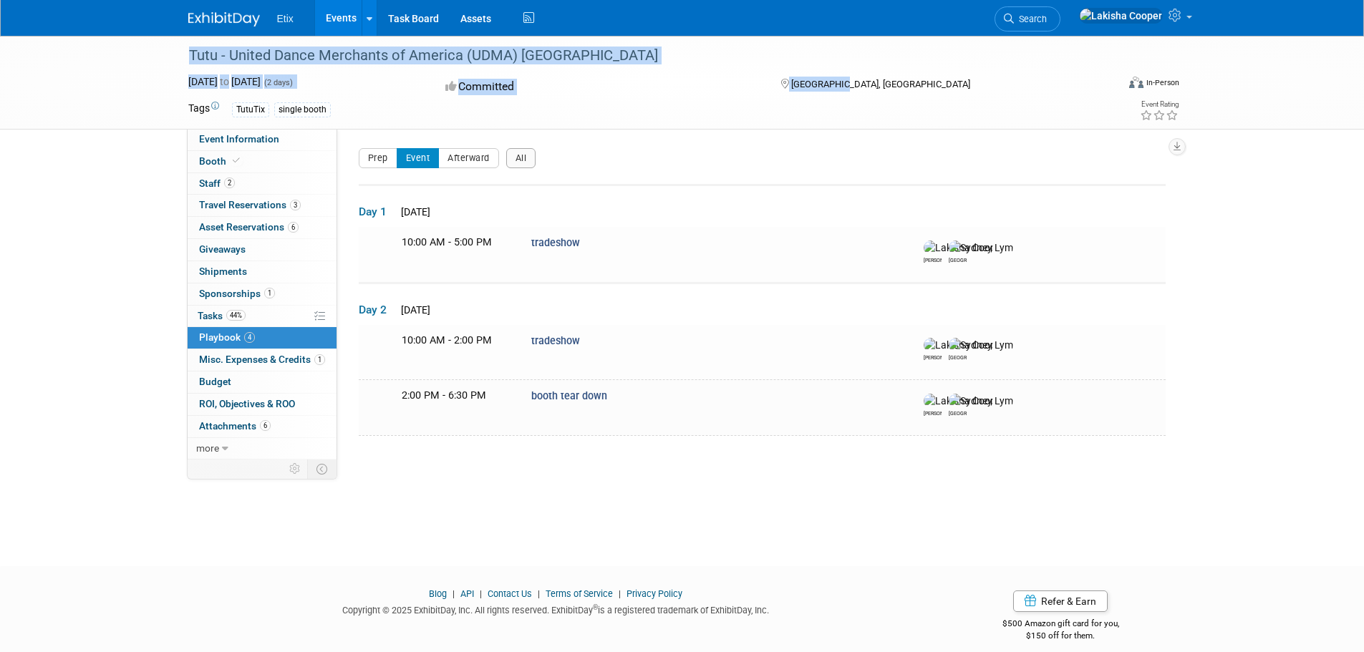
drag, startPoint x: 970, startPoint y: 92, endPoint x: 641, endPoint y: 71, distance: 330.1
click at [641, 71] on div "Tutu - United Dance Merchants of America (UDMA) [GEOGRAPHIC_DATA] [DATE] to [DA…" at bounding box center [683, 82] width 1010 height 93
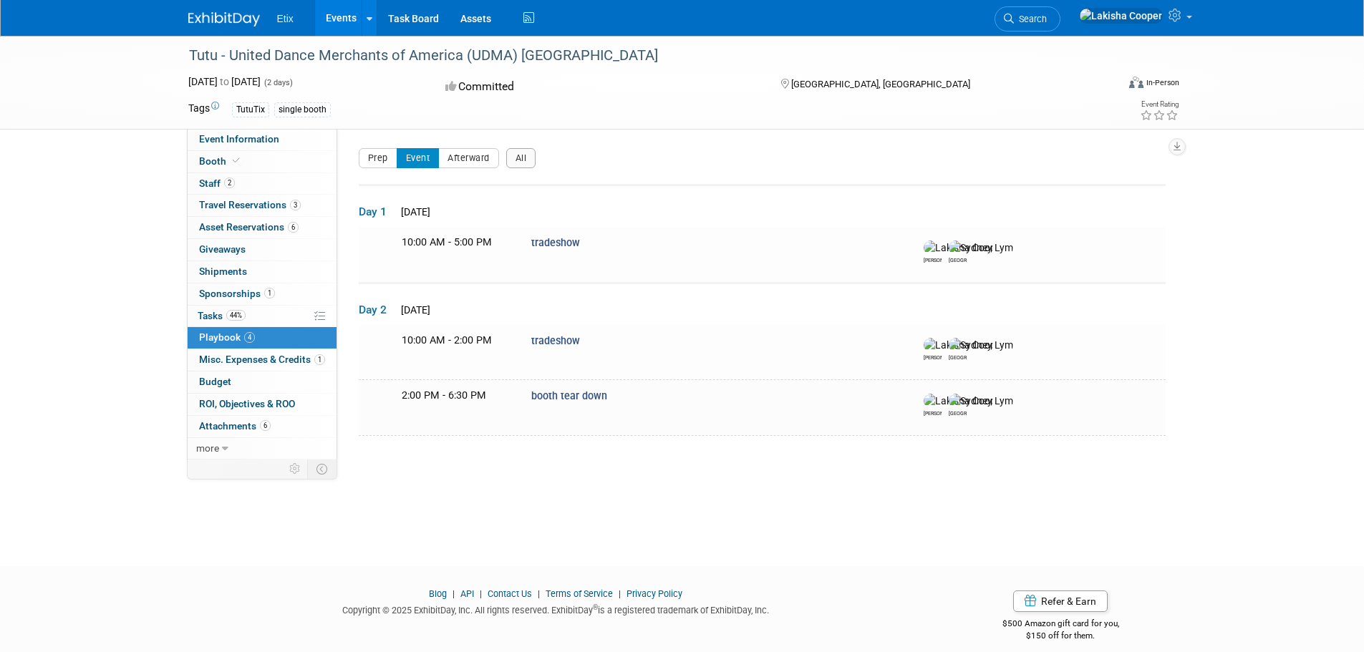
click at [922, 100] on div "Tags TutuTix single booth" at bounding box center [599, 109] width 823 height 21
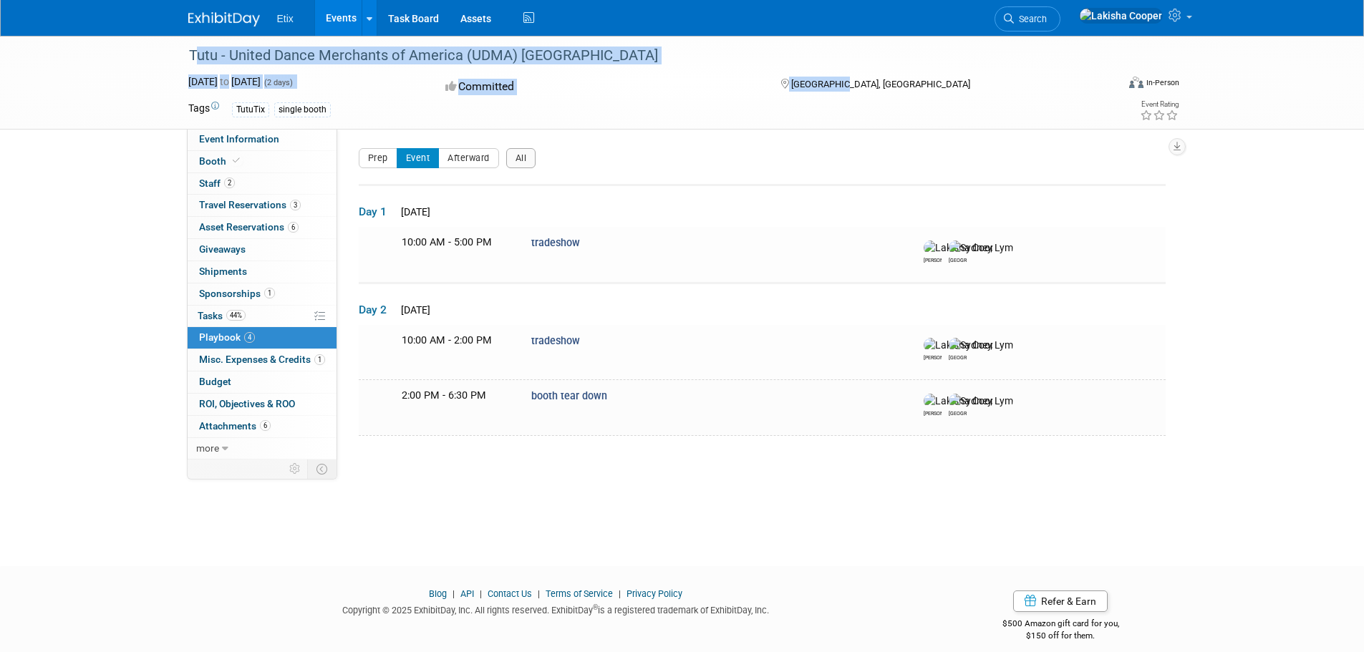
drag, startPoint x: 909, startPoint y: 89, endPoint x: 183, endPoint y: 68, distance: 725.8
click at [183, 68] on div "Tutu - United Dance Merchants of America (UDMA) [GEOGRAPHIC_DATA] [DATE] to [DA…" at bounding box center [683, 82] width 1010 height 93
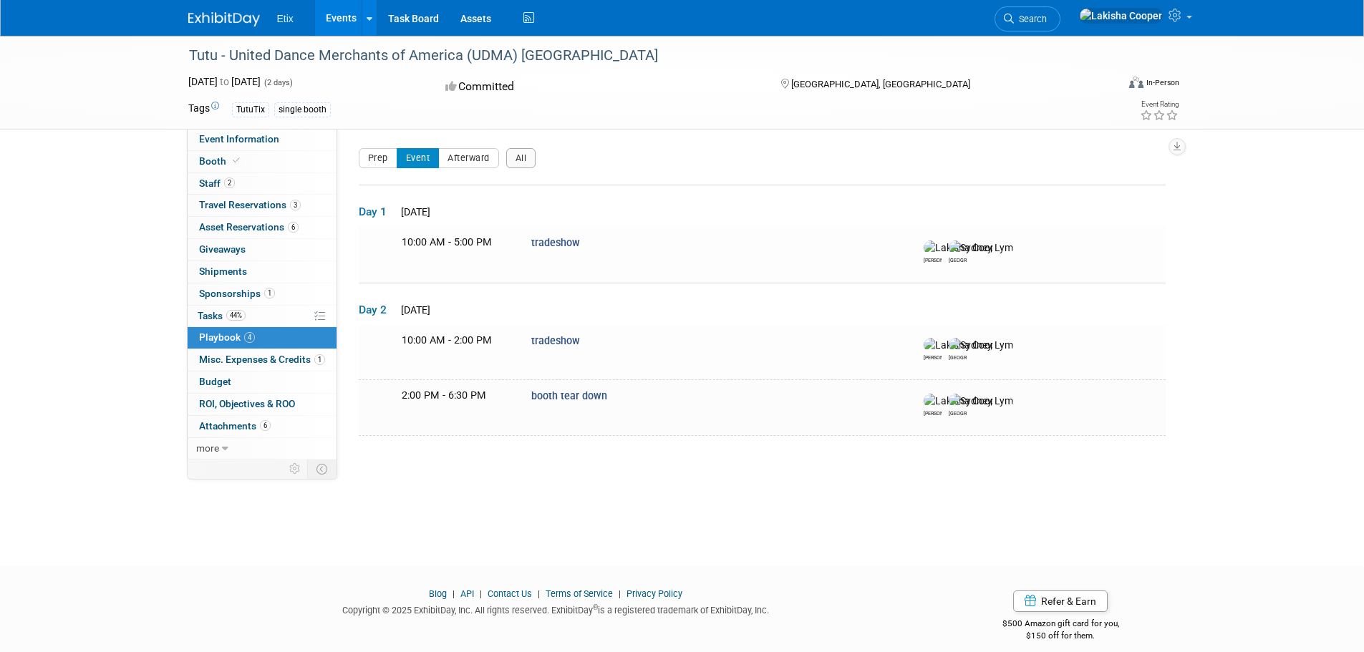
click at [923, 99] on div "Tags TutuTix single booth" at bounding box center [599, 109] width 823 height 21
drag, startPoint x: 402, startPoint y: 245, endPoint x: 536, endPoint y: 228, distance: 134.9
click at [536, 228] on td "10:00 AM - 5:00 PM tradeshow [PERSON_NAME] [GEOGRAPHIC_DATA]" at bounding box center [762, 255] width 807 height 56
drag, startPoint x: 667, startPoint y: 233, endPoint x: 387, endPoint y: 244, distance: 280.3
click at [377, 244] on td "10:00 AM - 5:00 PM tradeshow [PERSON_NAME] [GEOGRAPHIC_DATA]" at bounding box center [762, 255] width 807 height 56
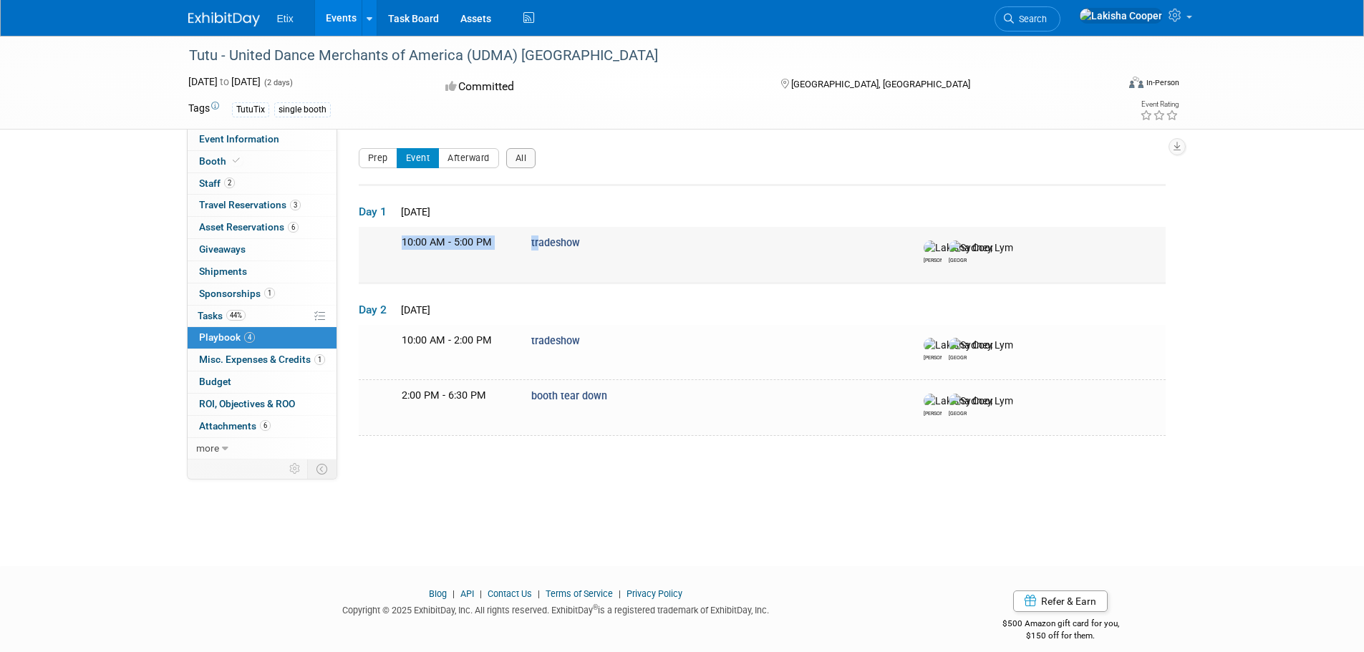
click at [676, 241] on div "tradeshow" at bounding box center [716, 243] width 390 height 15
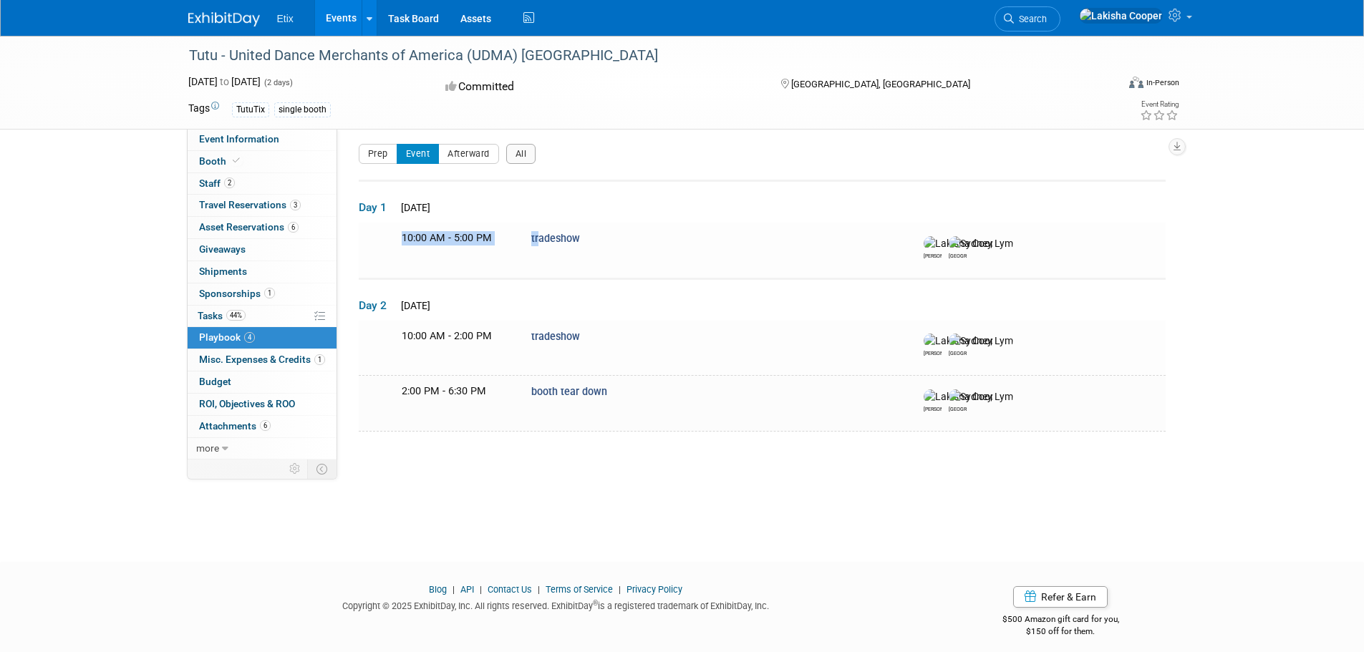
scroll to position [14, 0]
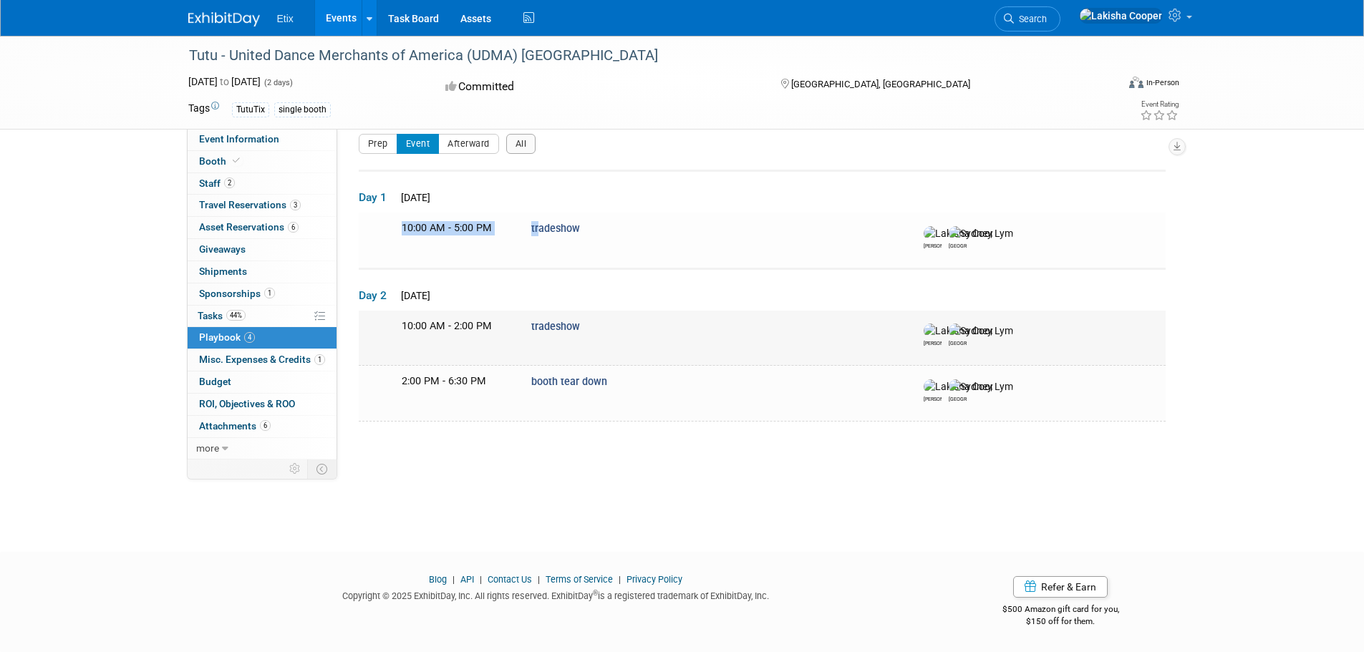
drag, startPoint x: 615, startPoint y: 331, endPoint x: 391, endPoint y: 327, distance: 224.2
click at [390, 327] on td "10:00 AM - 2:00 PM tradeshow [PERSON_NAME] [GEOGRAPHIC_DATA]" at bounding box center [762, 338] width 807 height 55
